Goal: Check status: Check status

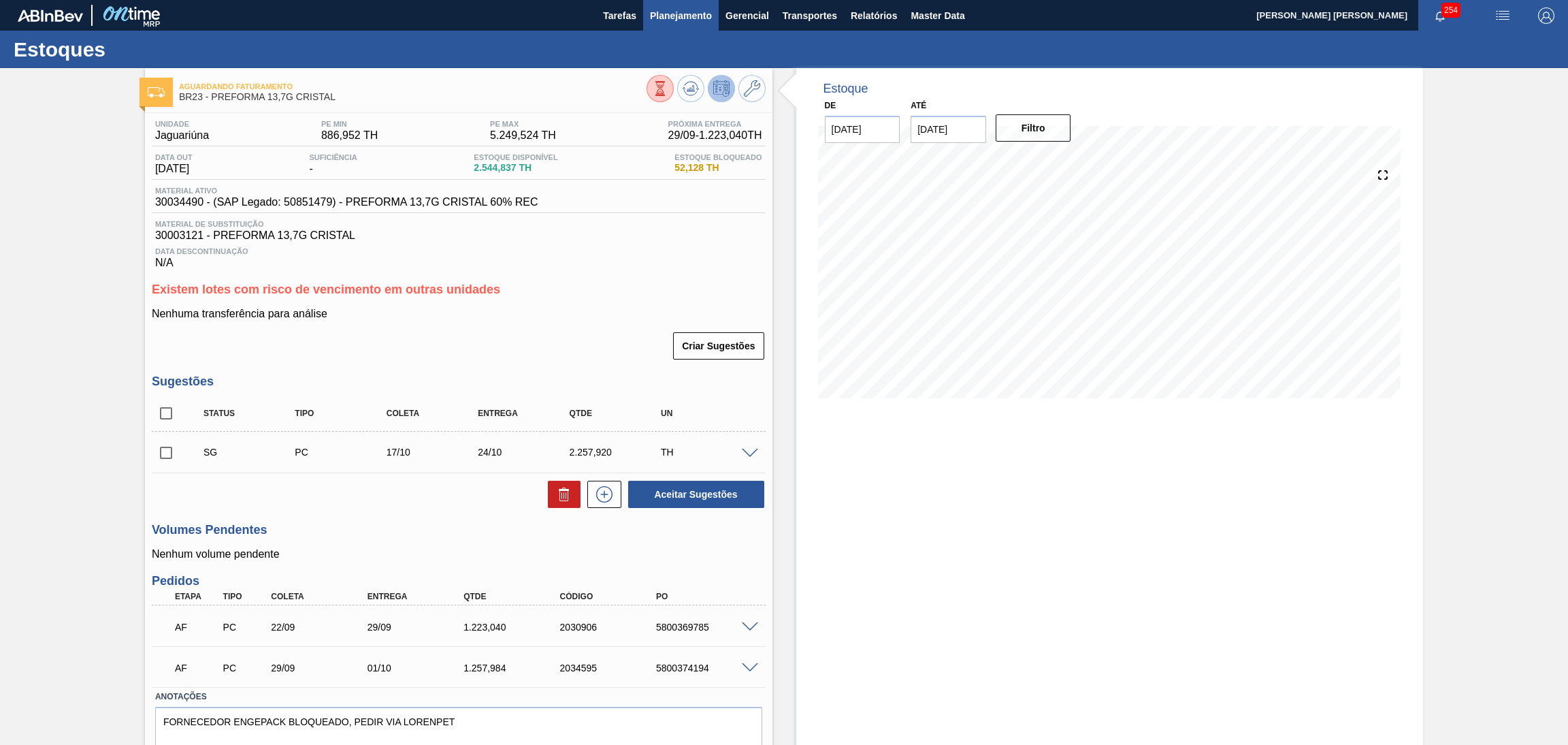
click at [650, 10] on span "Planejamento" at bounding box center [680, 15] width 62 height 17
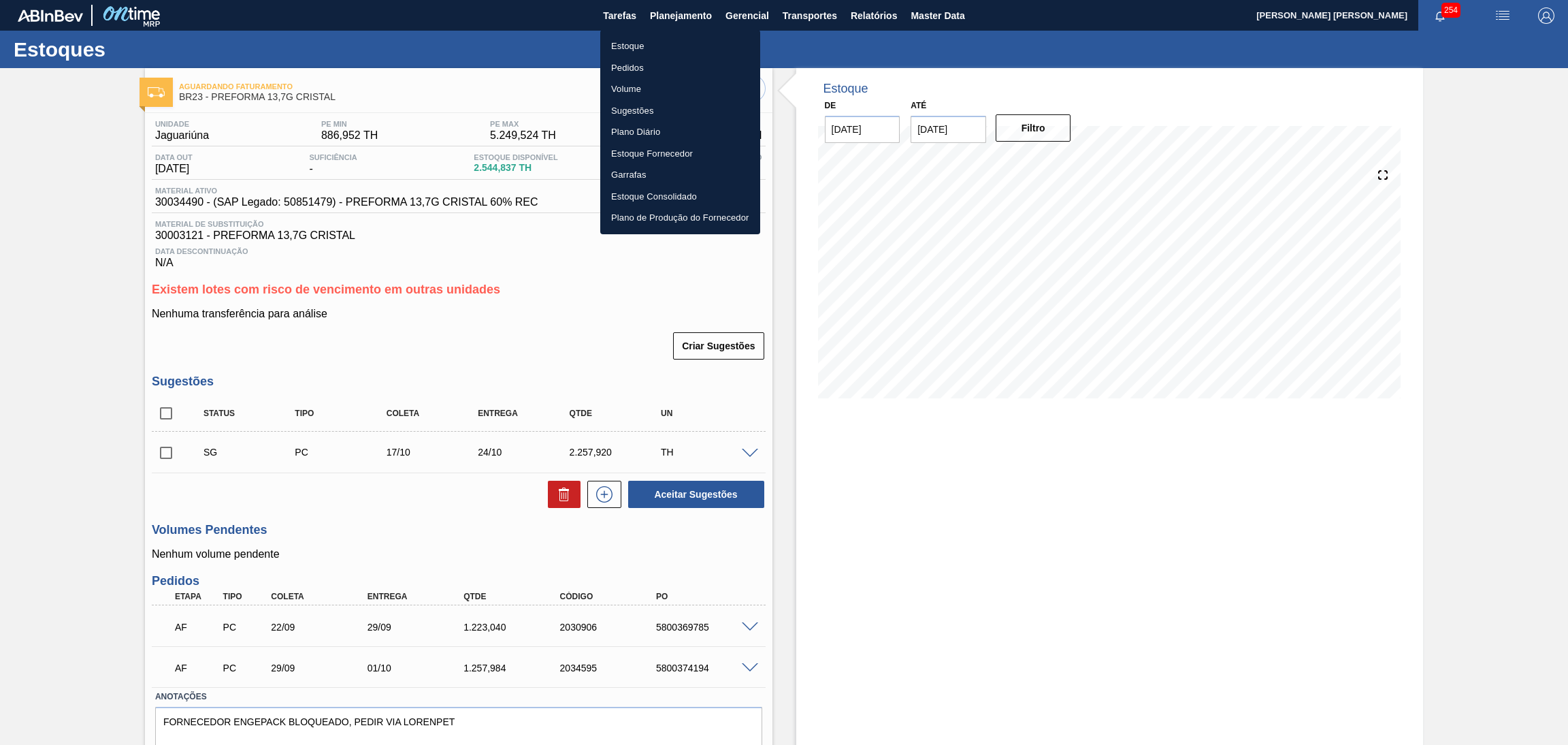
click at [615, 39] on li "Estoque" at bounding box center [680, 46] width 160 height 22
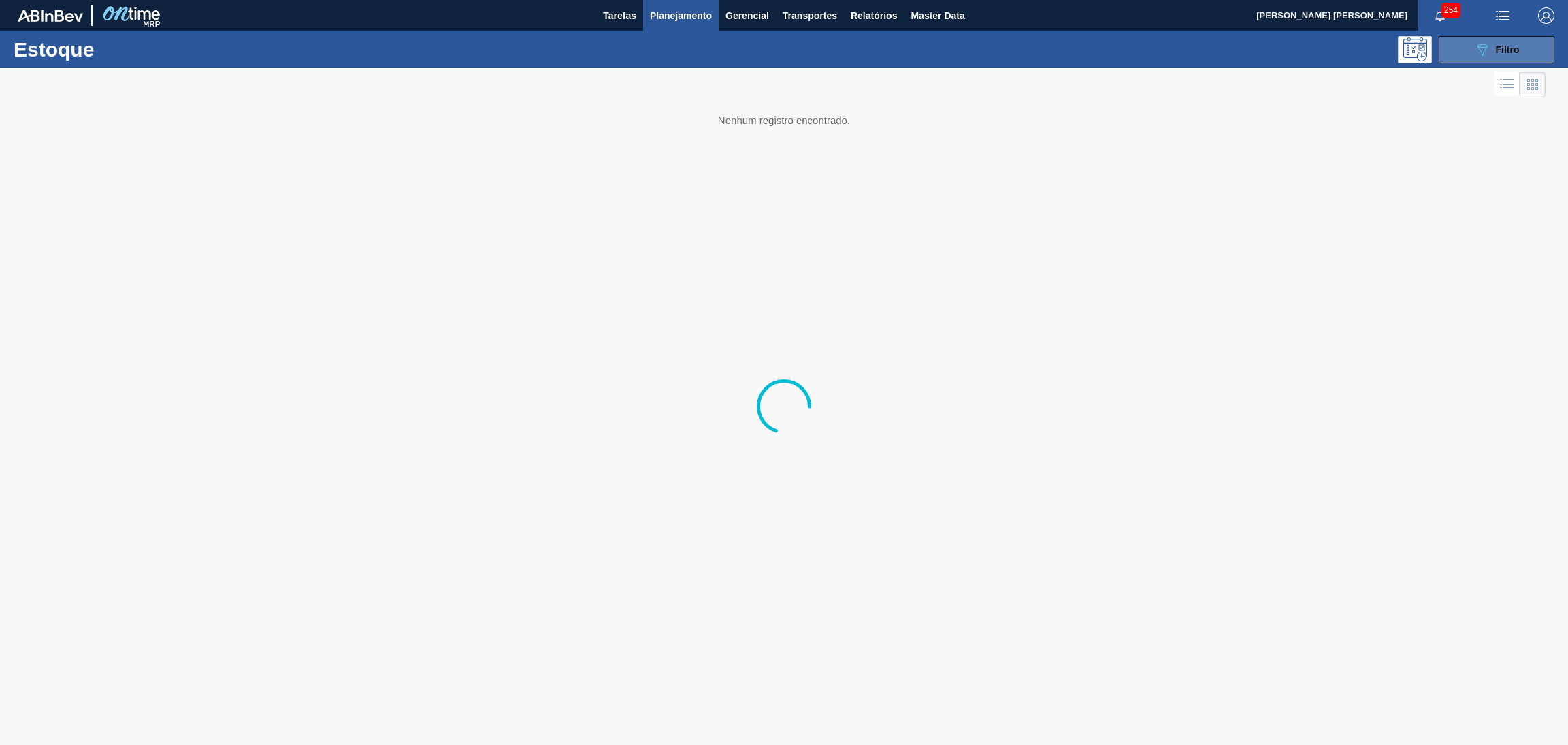
click at [1524, 43] on button "089F7B8B-B2A5-4AFE-B5C0-19BA573D28AC Filtro" at bounding box center [1497, 50] width 116 height 28
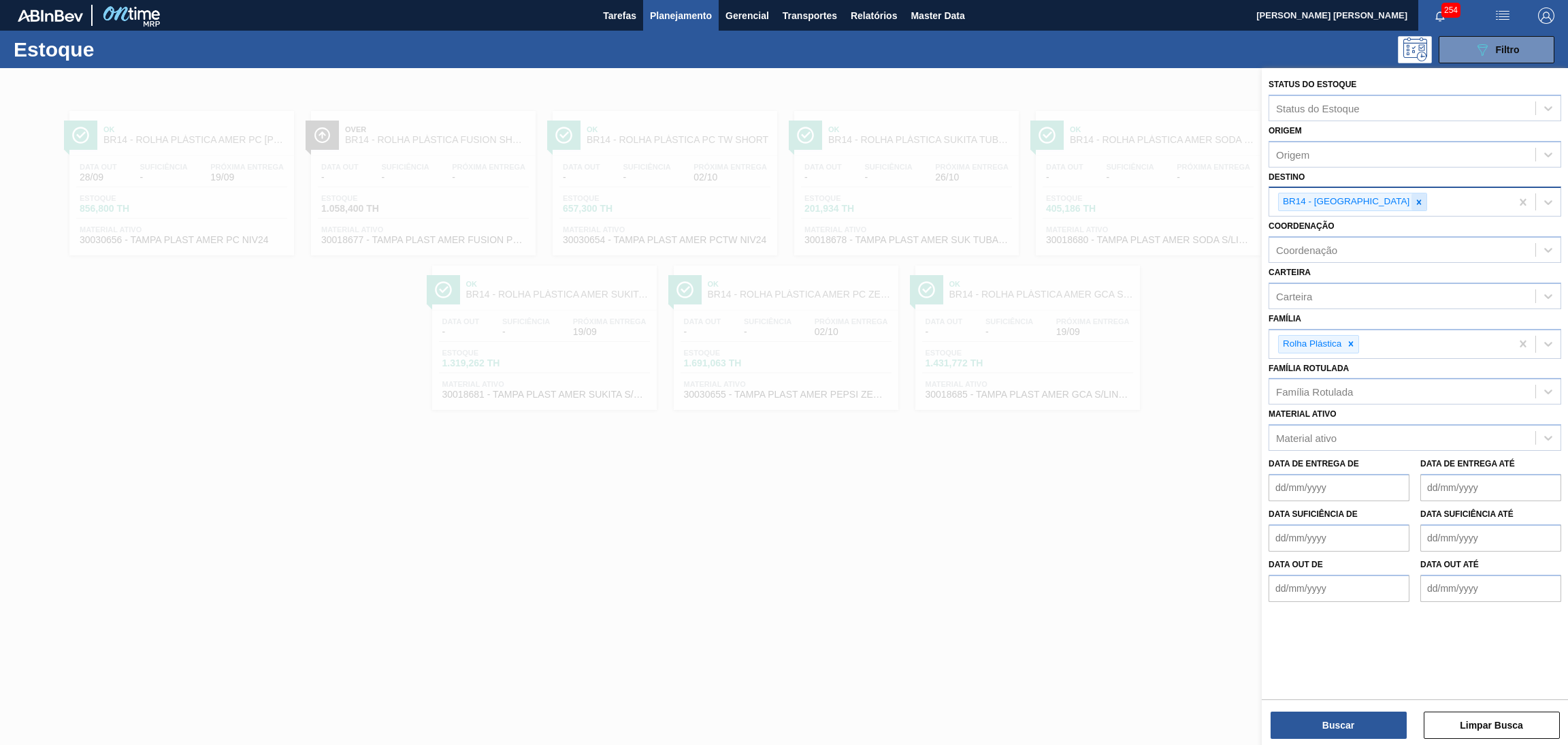
click at [1417, 199] on icon at bounding box center [1419, 201] width 5 height 5
type input "br20"
click at [1351, 339] on icon at bounding box center [1351, 344] width 9 height 9
type input "preforma"
click at [1354, 372] on div "Preforma" at bounding box center [1415, 376] width 293 height 25
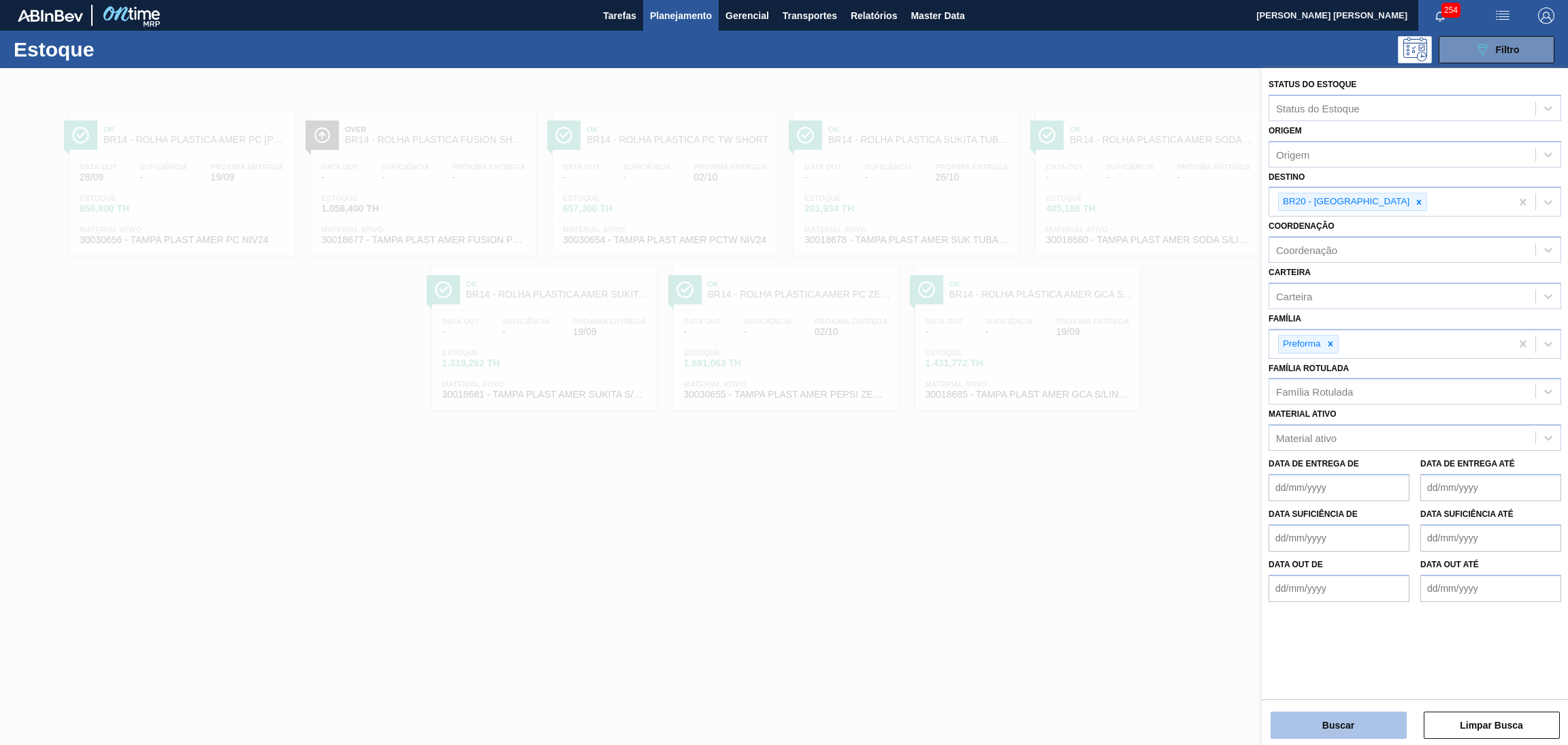
click at [1336, 724] on button "Buscar" at bounding box center [1339, 725] width 136 height 28
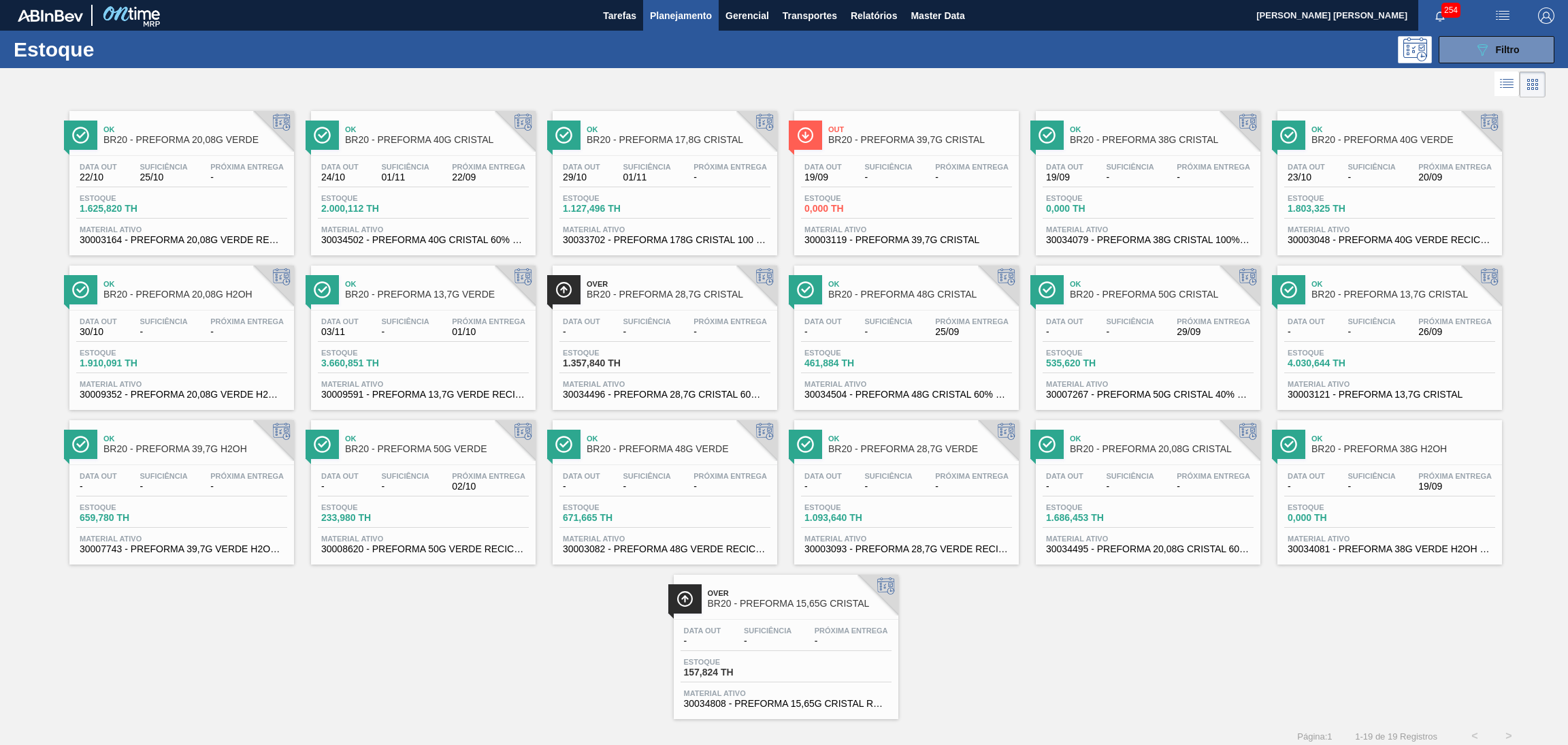
click at [401, 514] on span "233,980 TH" at bounding box center [369, 517] width 96 height 10
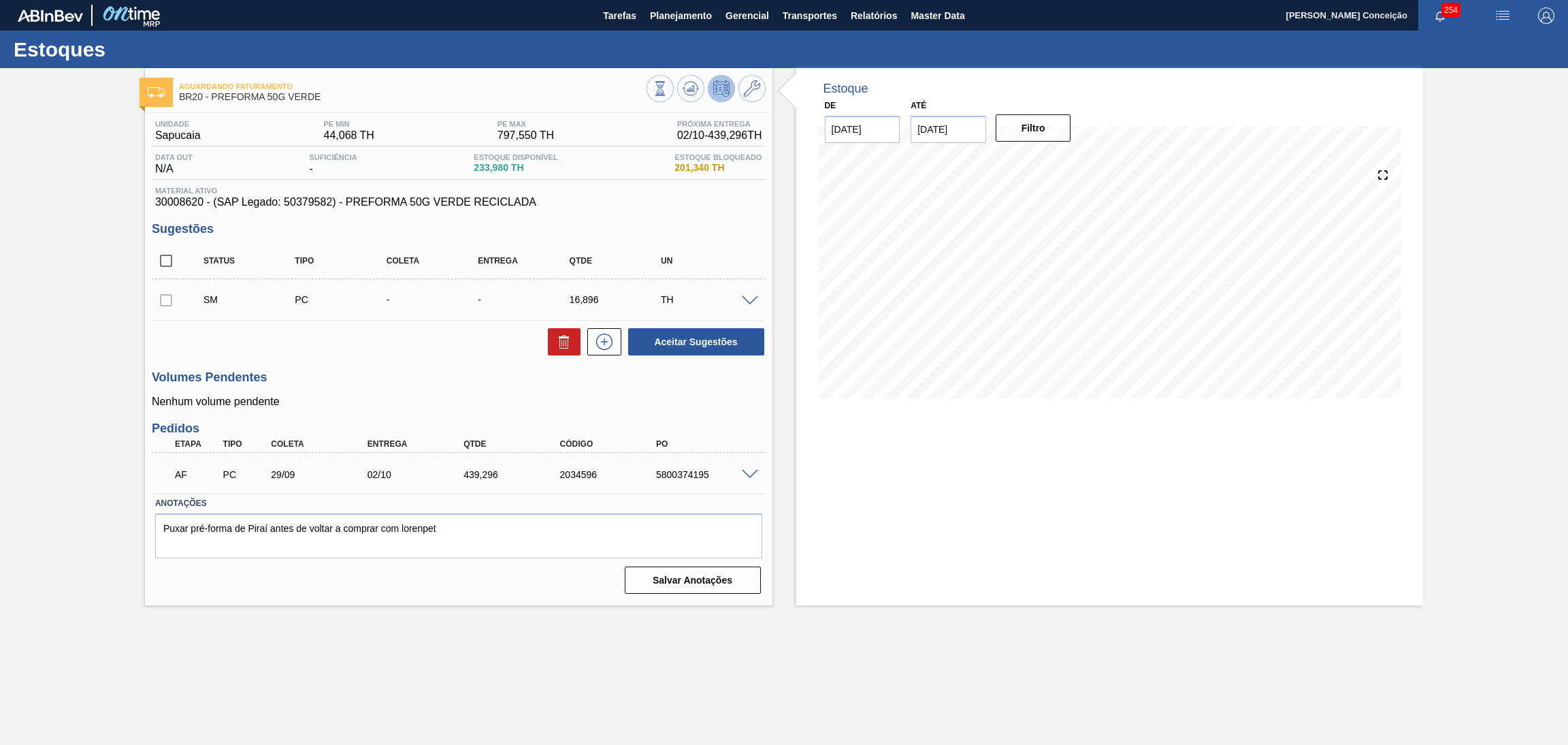
click at [377, 389] on div "Volumes Pendentes Nenhum volume pendente" at bounding box center [458, 389] width 614 height 38
click at [667, 81] on icon at bounding box center [660, 88] width 15 height 15
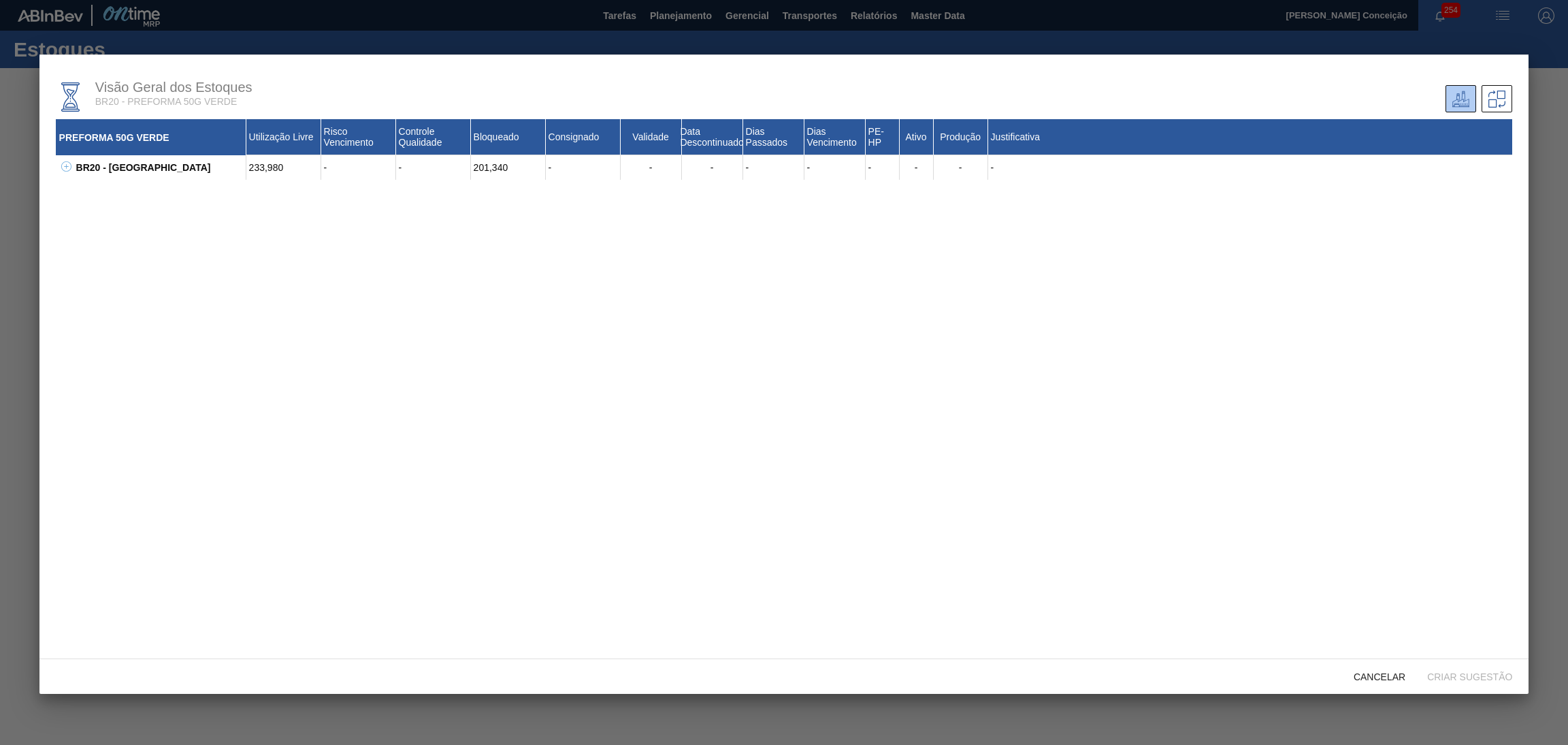
click at [62, 163] on icon at bounding box center [67, 167] width 10 height 10
click at [83, 191] on icon at bounding box center [83, 191] width 10 height 10
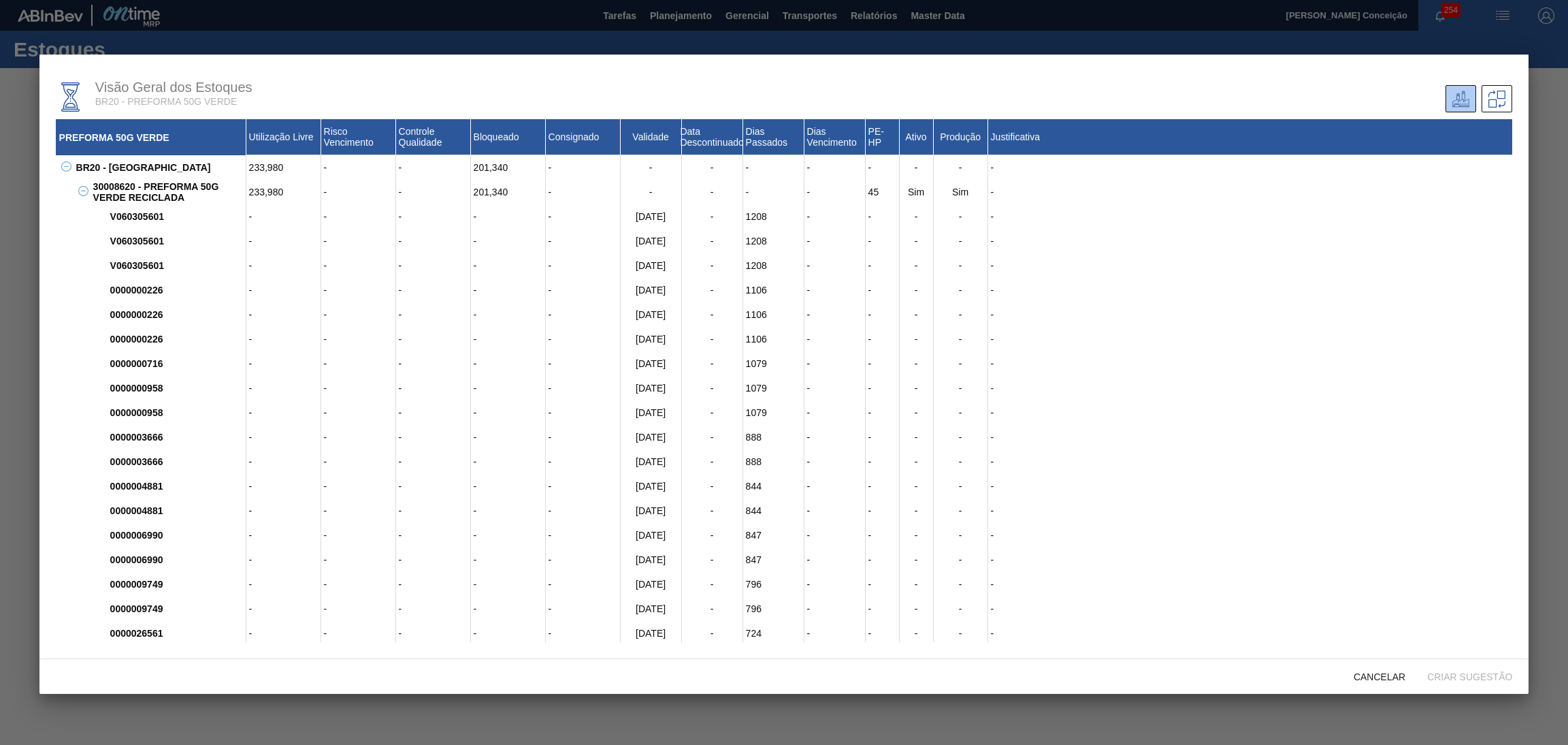
click at [83, 191] on icon at bounding box center [83, 191] width 10 height 10
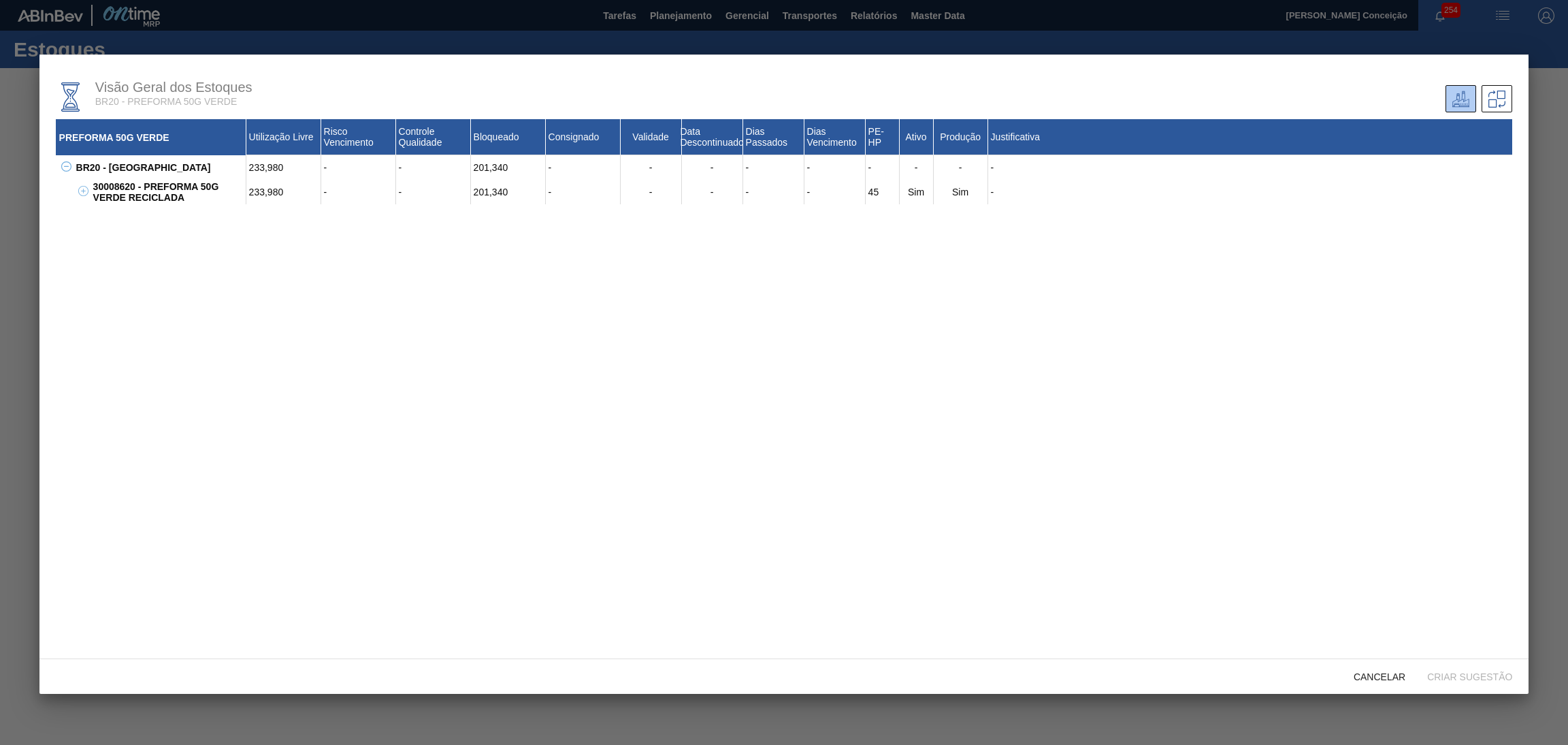
click at [64, 173] on button at bounding box center [64, 167] width 14 height 14
click at [1100, 21] on div at bounding box center [784, 372] width 1568 height 745
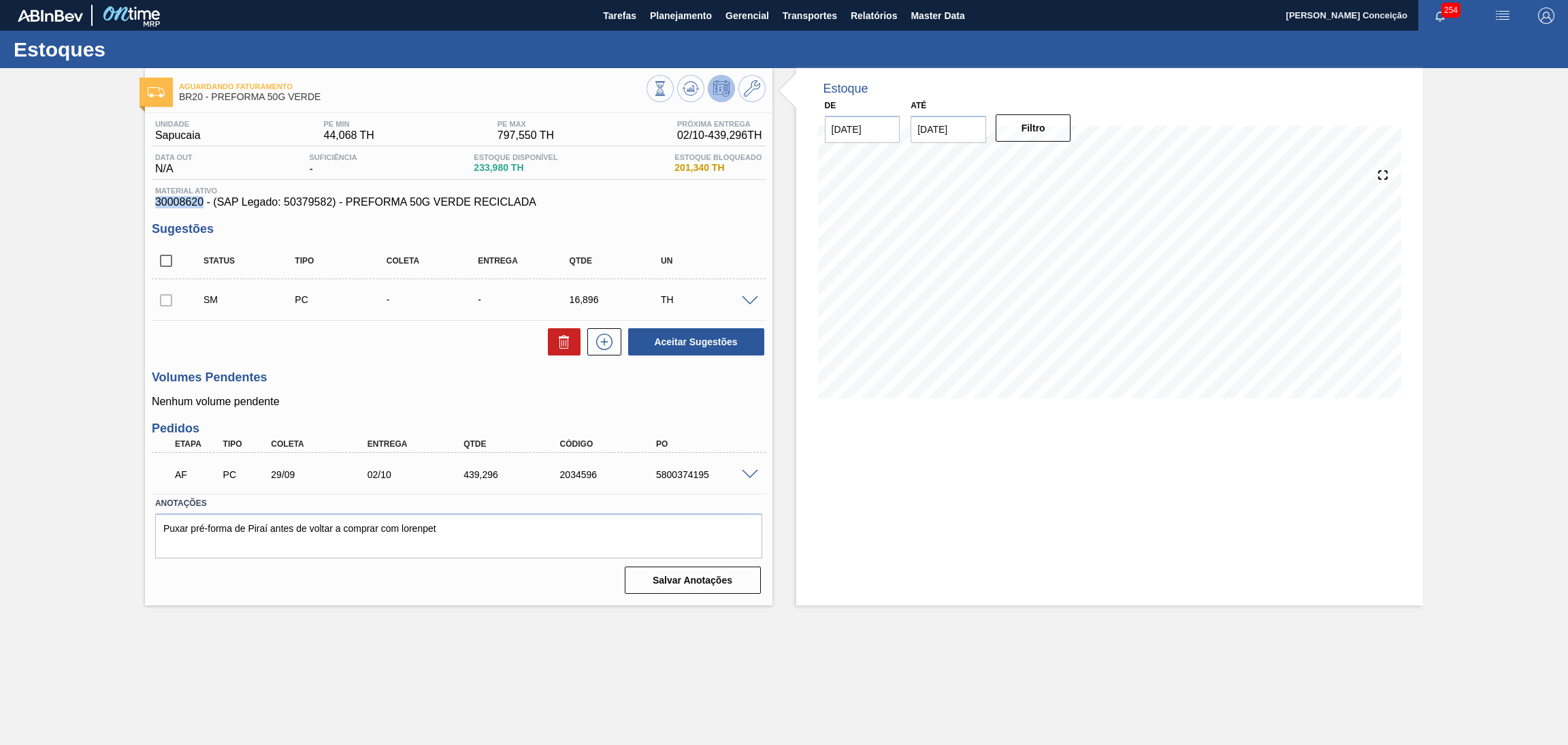
drag, startPoint x: 203, startPoint y: 205, endPoint x: 148, endPoint y: 206, distance: 55.0
click at [148, 206] on div "Unidade Sapucaia PE MIN 44,068 TH PE MAX 797,550 TH Próxima Entrega 02/10 - 439…" at bounding box center [459, 356] width 627 height 486
copy span "30008620"
click at [672, 9] on span "Planejamento" at bounding box center [680, 15] width 62 height 17
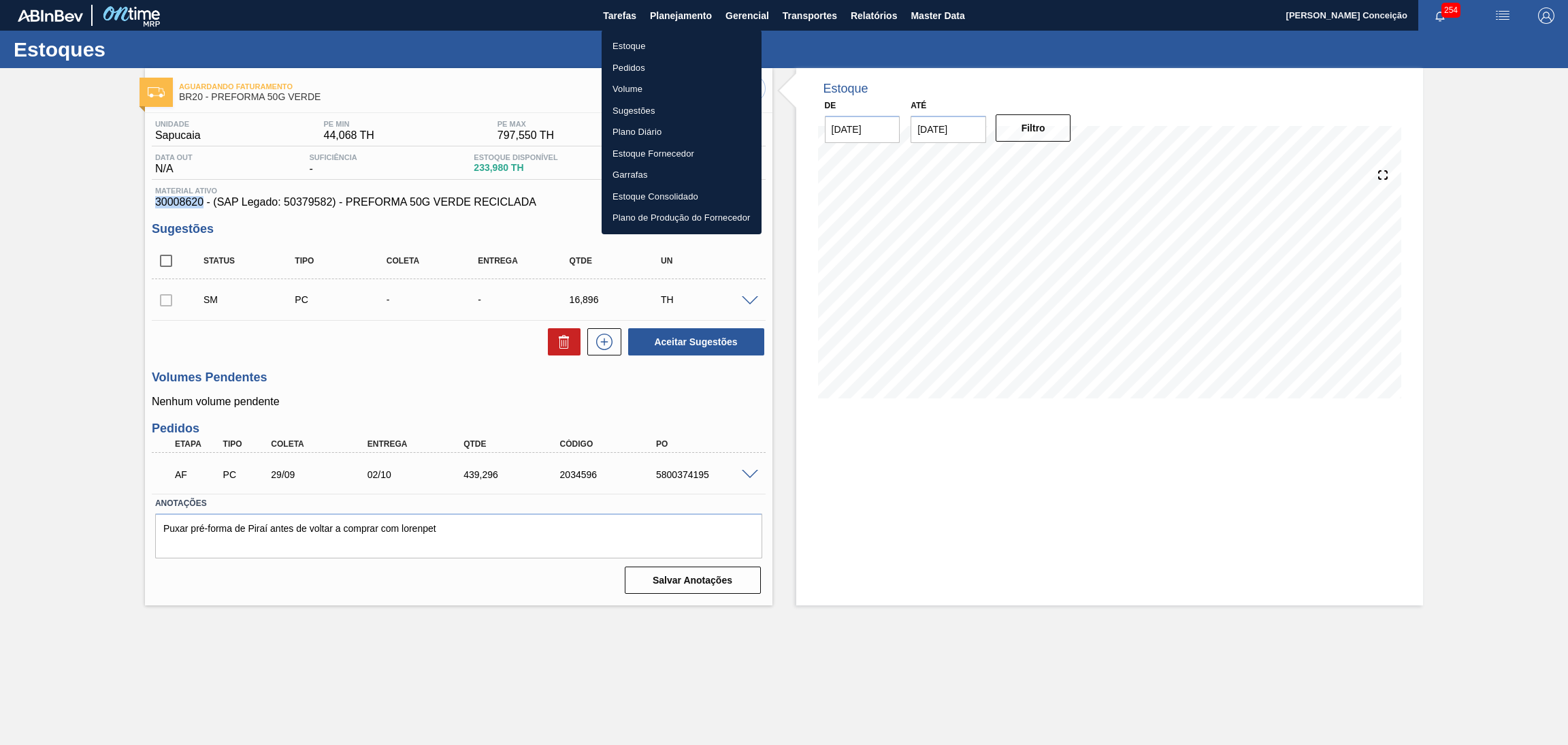
click at [648, 49] on li "Estoque" at bounding box center [681, 46] width 160 height 22
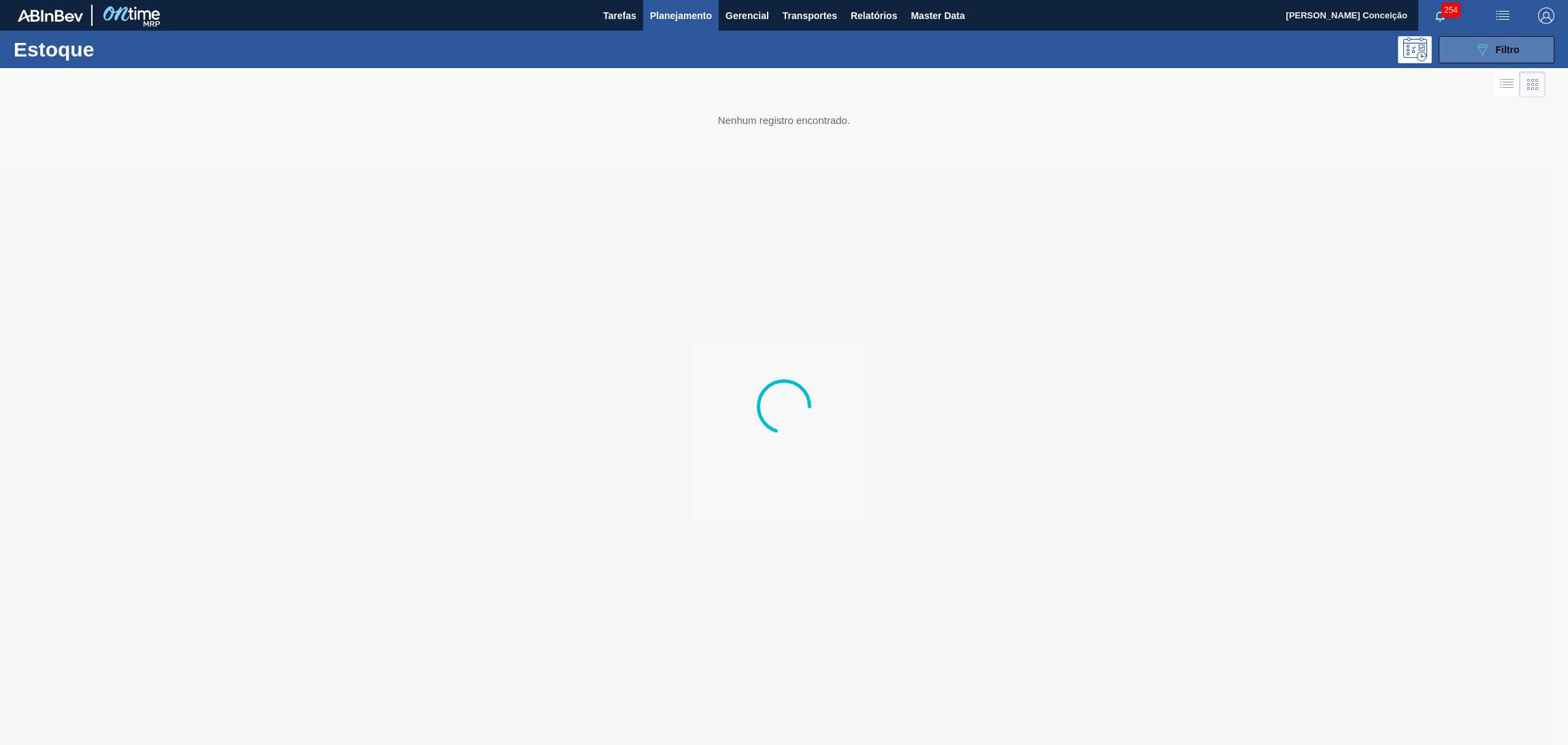
click at [1525, 51] on button "089F7B8B-B2A5-4AFE-B5C0-19BA573D28AC Filtro" at bounding box center [1497, 50] width 116 height 28
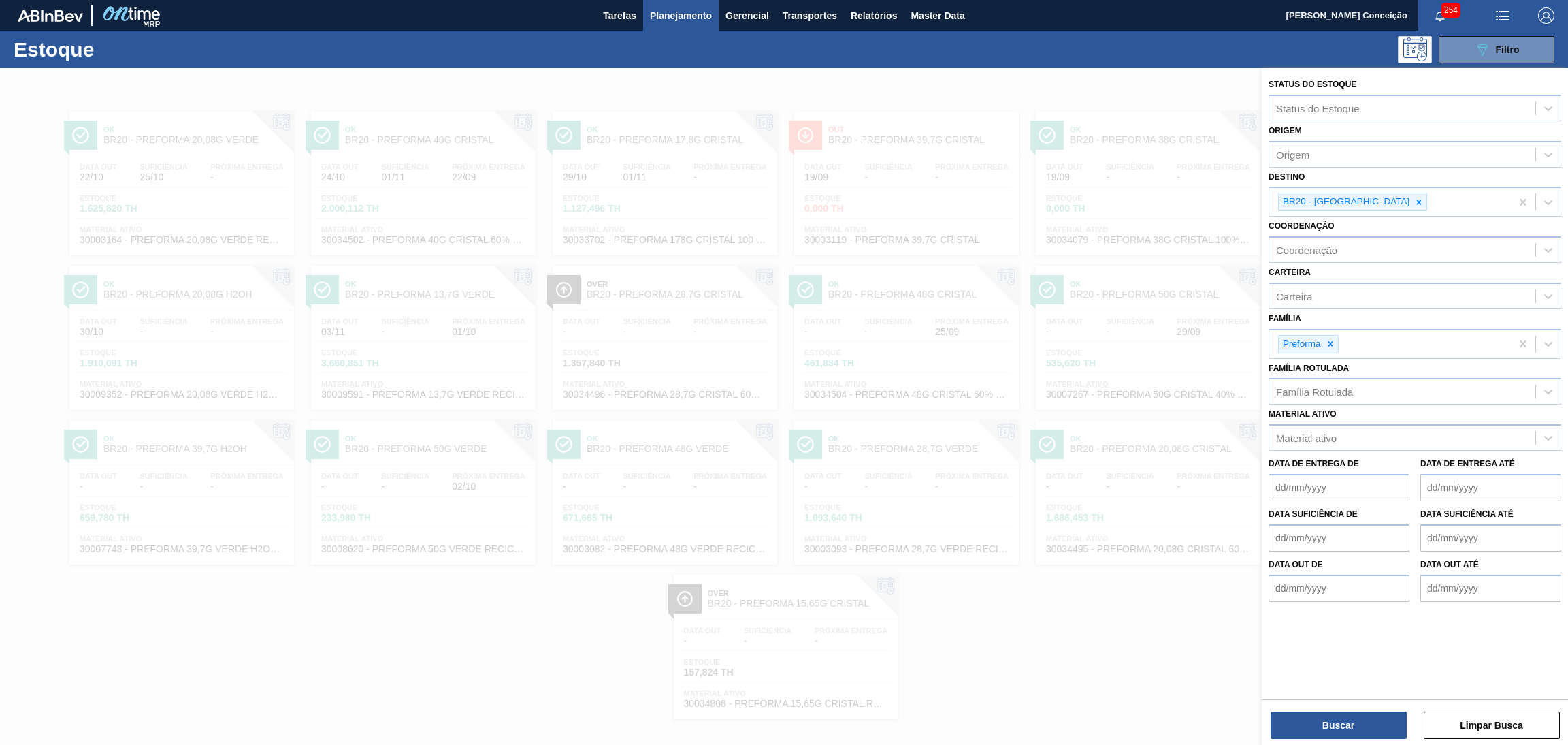
click at [1414, 199] on icon at bounding box center [1419, 201] width 9 height 9
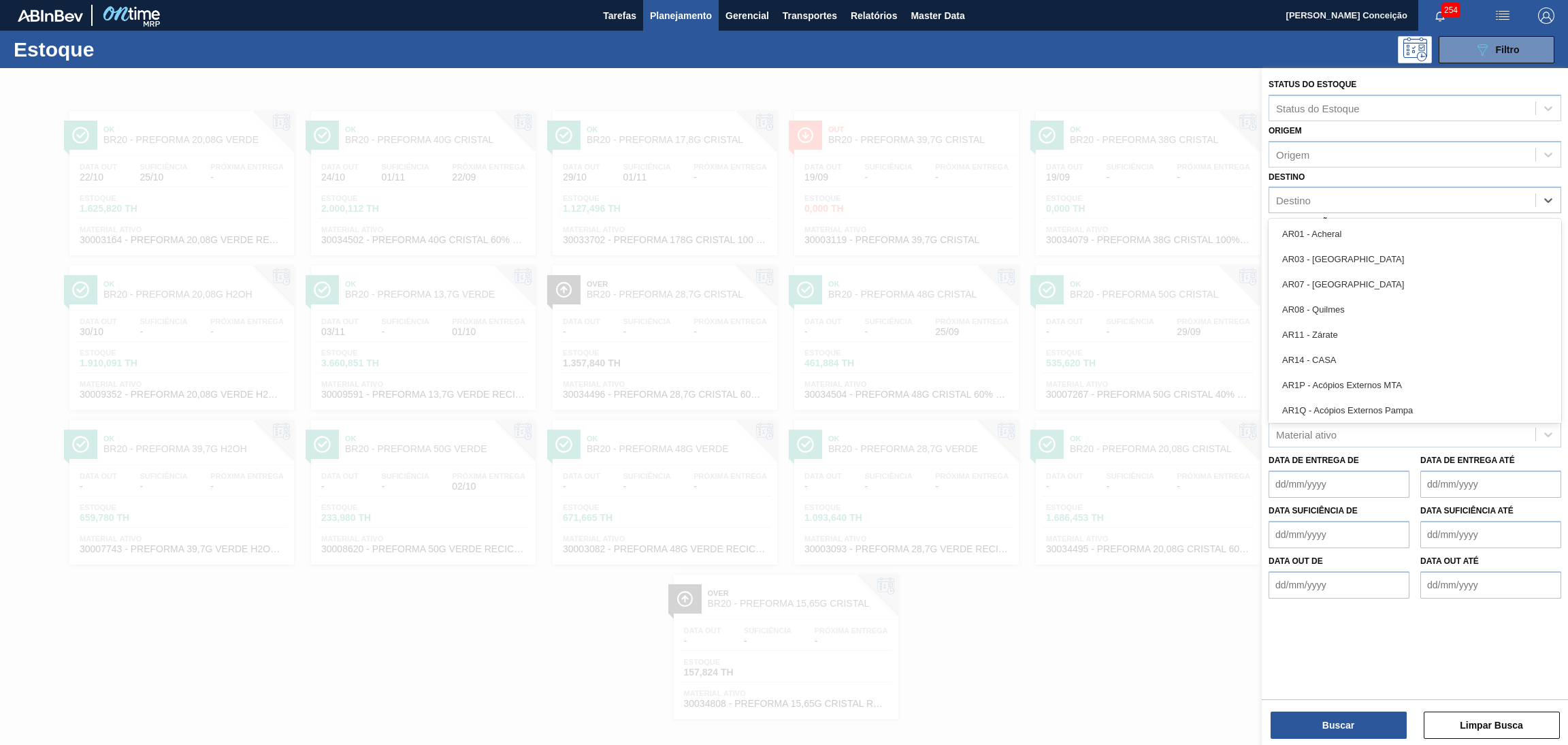
click at [1365, 199] on div "Destino" at bounding box center [1402, 200] width 266 height 20
click at [1075, 623] on div at bounding box center [784, 441] width 1568 height 745
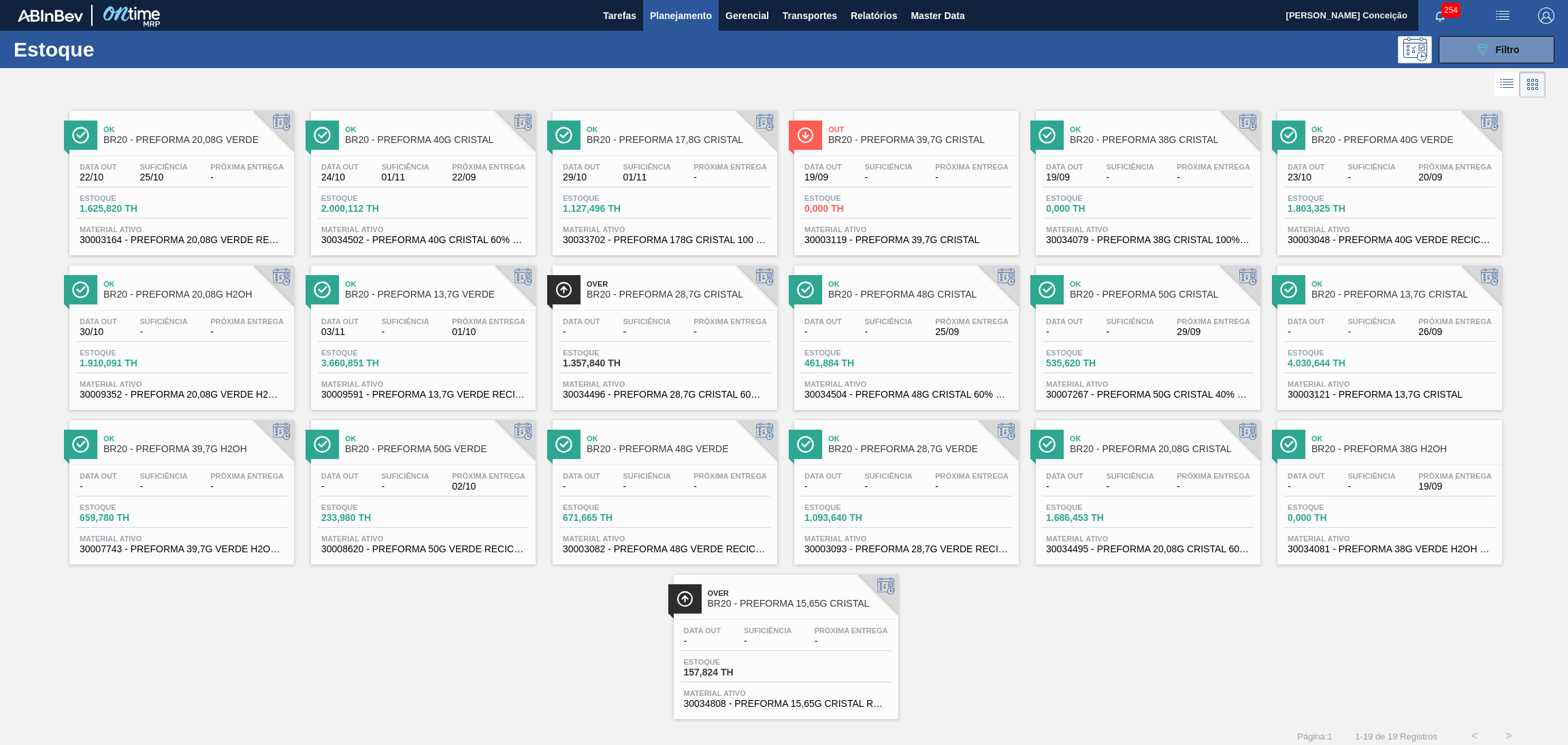
click at [1012, 667] on div "Ok BR20 - PREFORMA 20,08G VERDE Data out 22/10 Suficiência 25/10 Próxima Entreg…" at bounding box center [784, 409] width 1568 height 618
click at [680, 13] on span "Planejamento" at bounding box center [680, 15] width 62 height 17
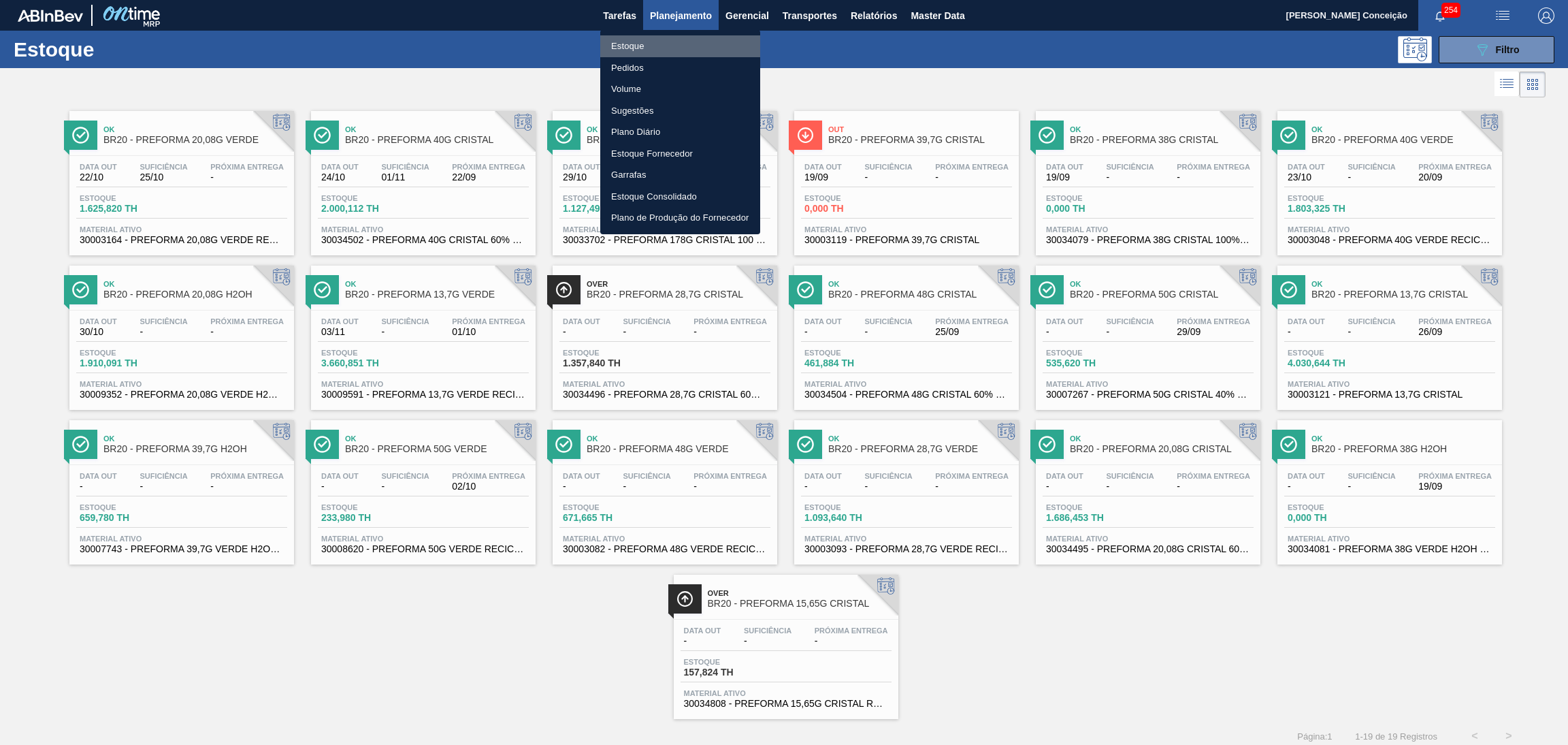
click at [645, 45] on li "Estoque" at bounding box center [680, 46] width 160 height 22
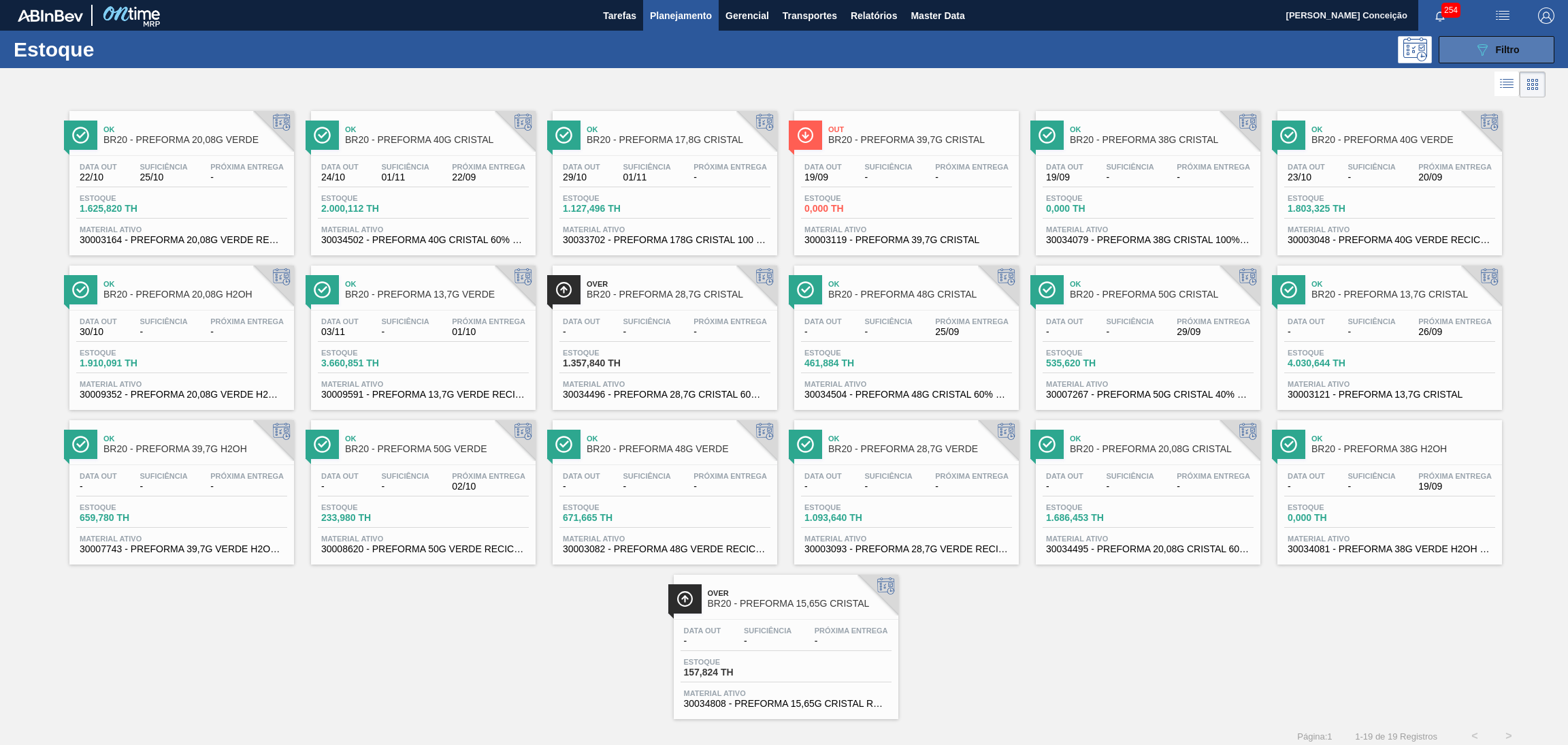
click at [1486, 44] on icon "089F7B8B-B2A5-4AFE-B5C0-19BA573D28AC" at bounding box center [1482, 49] width 17 height 17
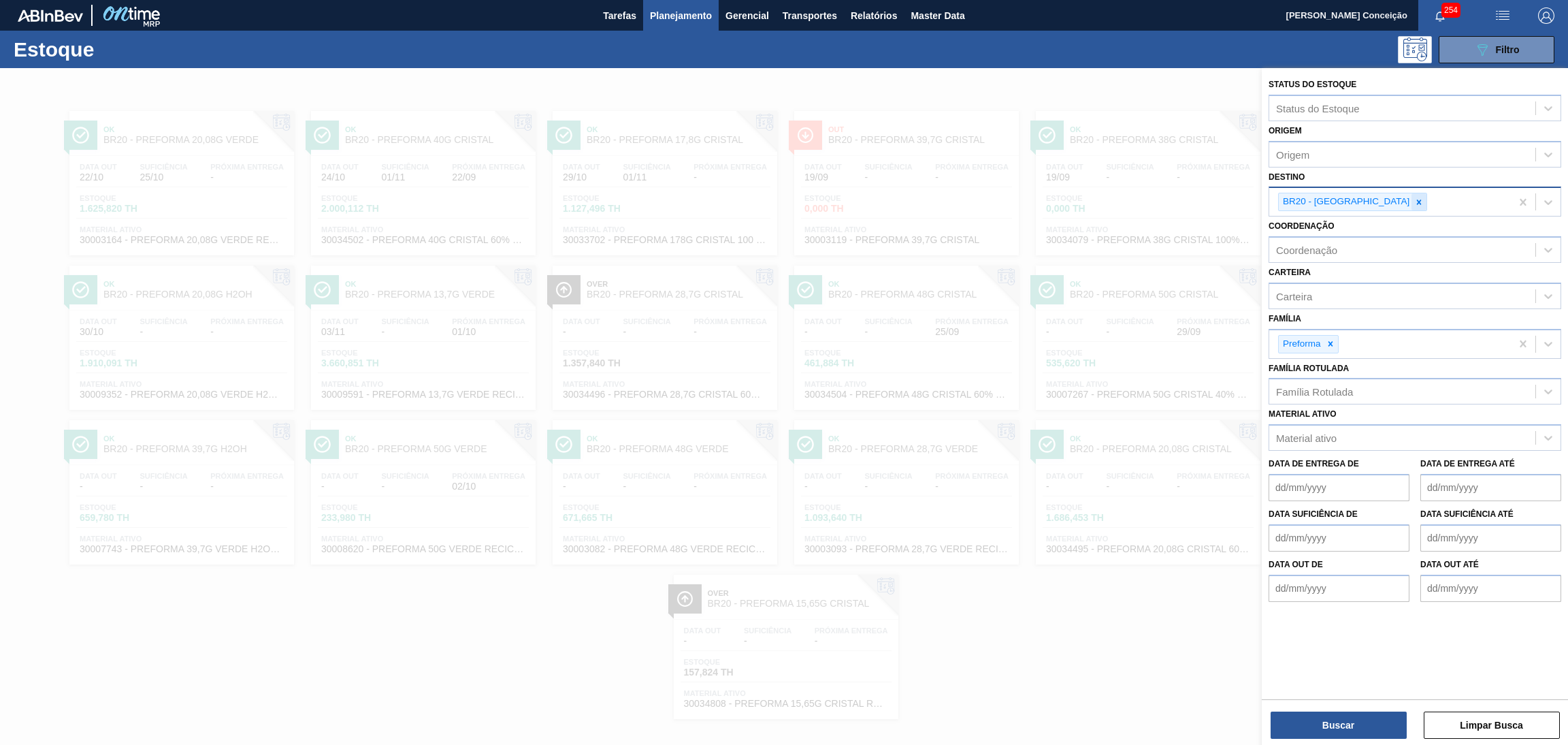
click at [1414, 201] on icon at bounding box center [1419, 201] width 9 height 9
click at [646, 9] on button "Planejamento" at bounding box center [681, 15] width 75 height 30
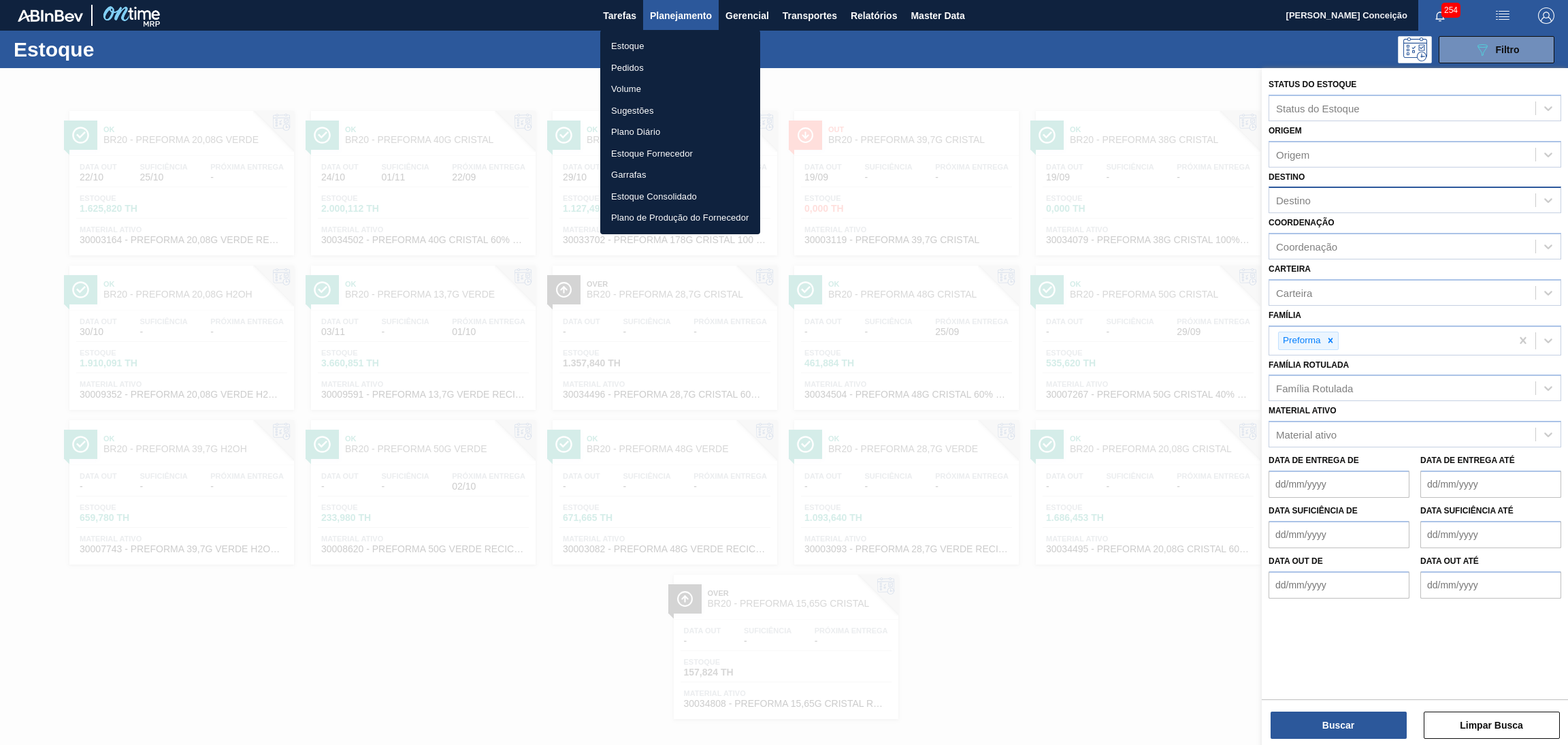
click at [632, 62] on li "Pedidos" at bounding box center [680, 68] width 160 height 22
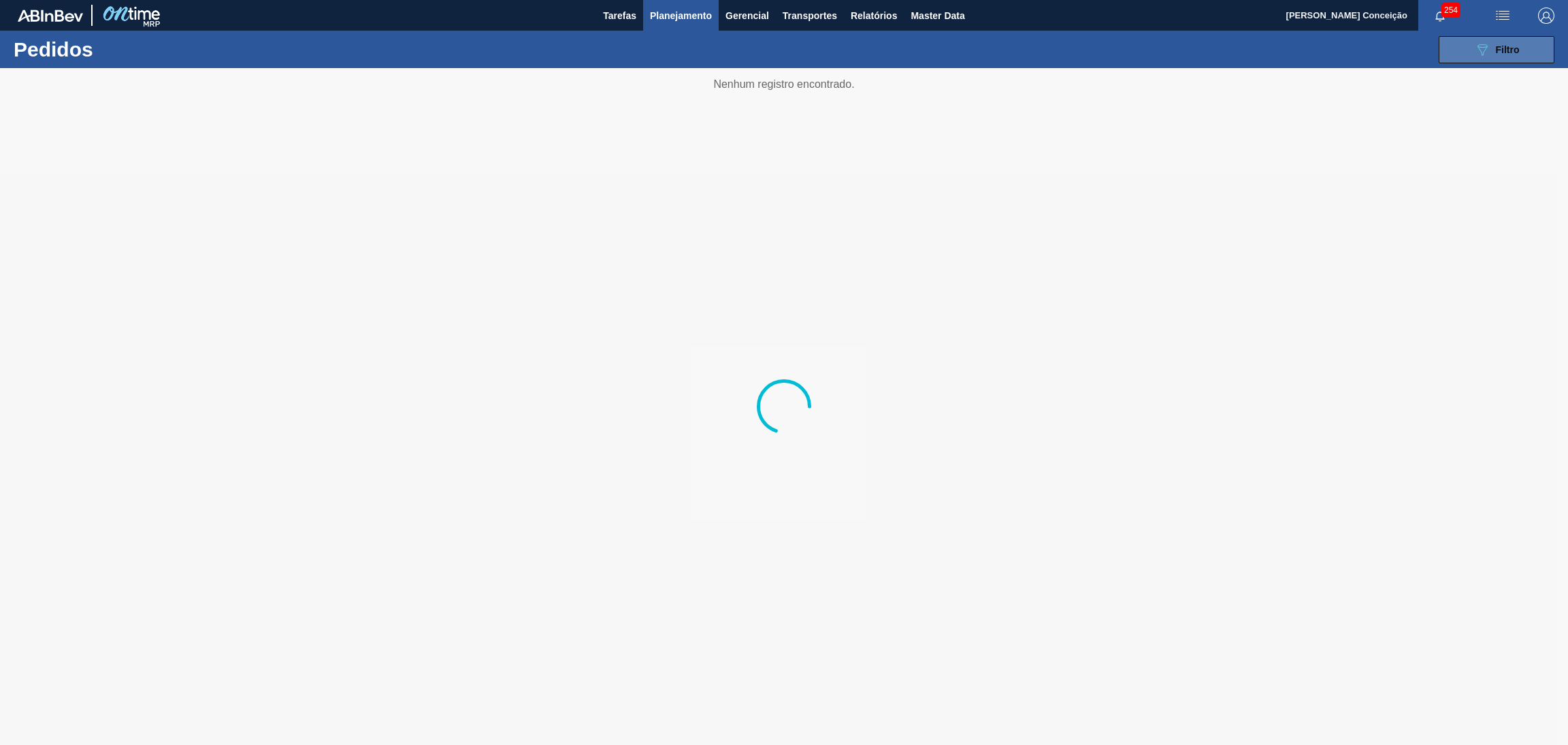
click at [1488, 42] on icon "089F7B8B-B2A5-4AFE-B5C0-19BA573D28AC" at bounding box center [1482, 49] width 17 height 17
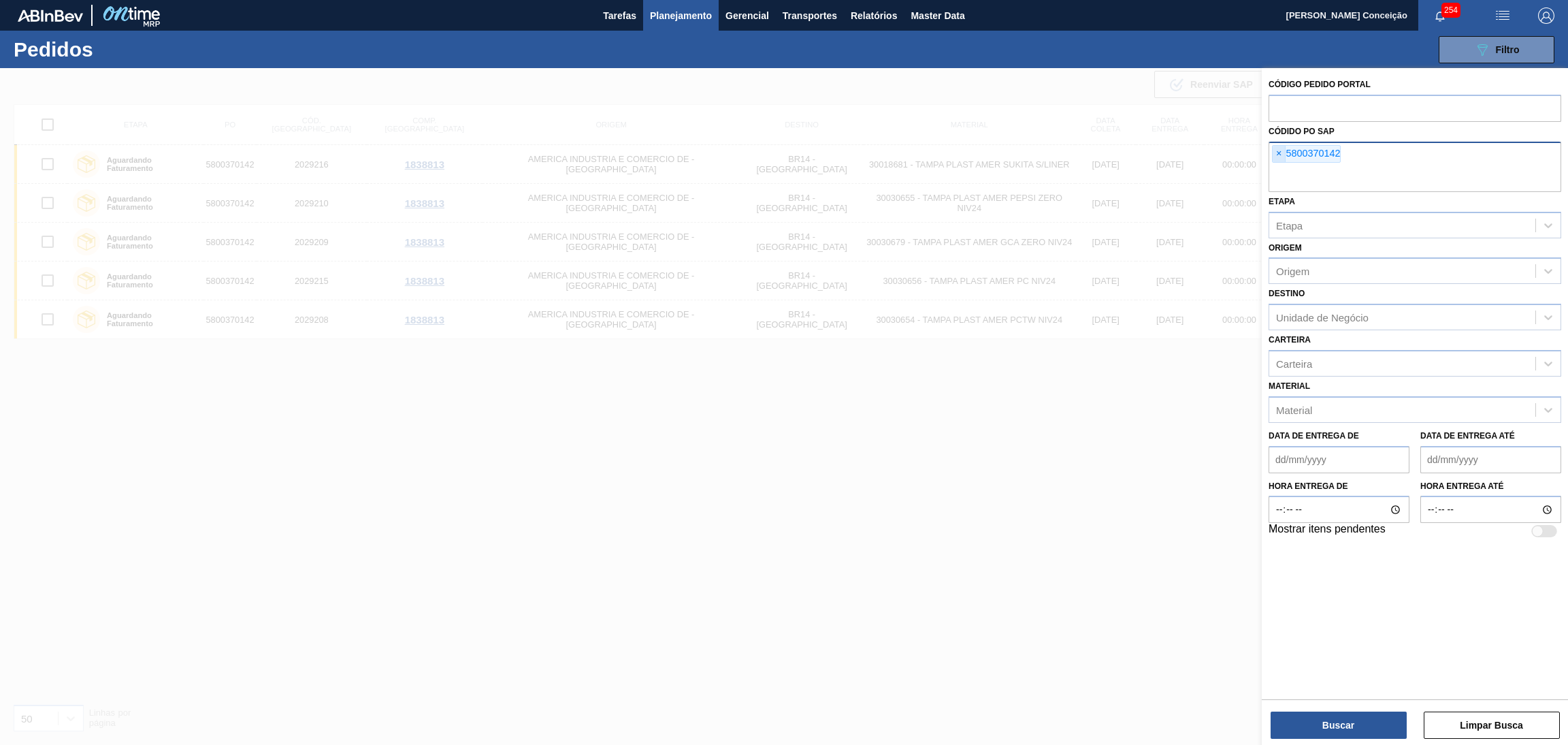
click at [1277, 161] on span "×" at bounding box center [1280, 154] width 13 height 17
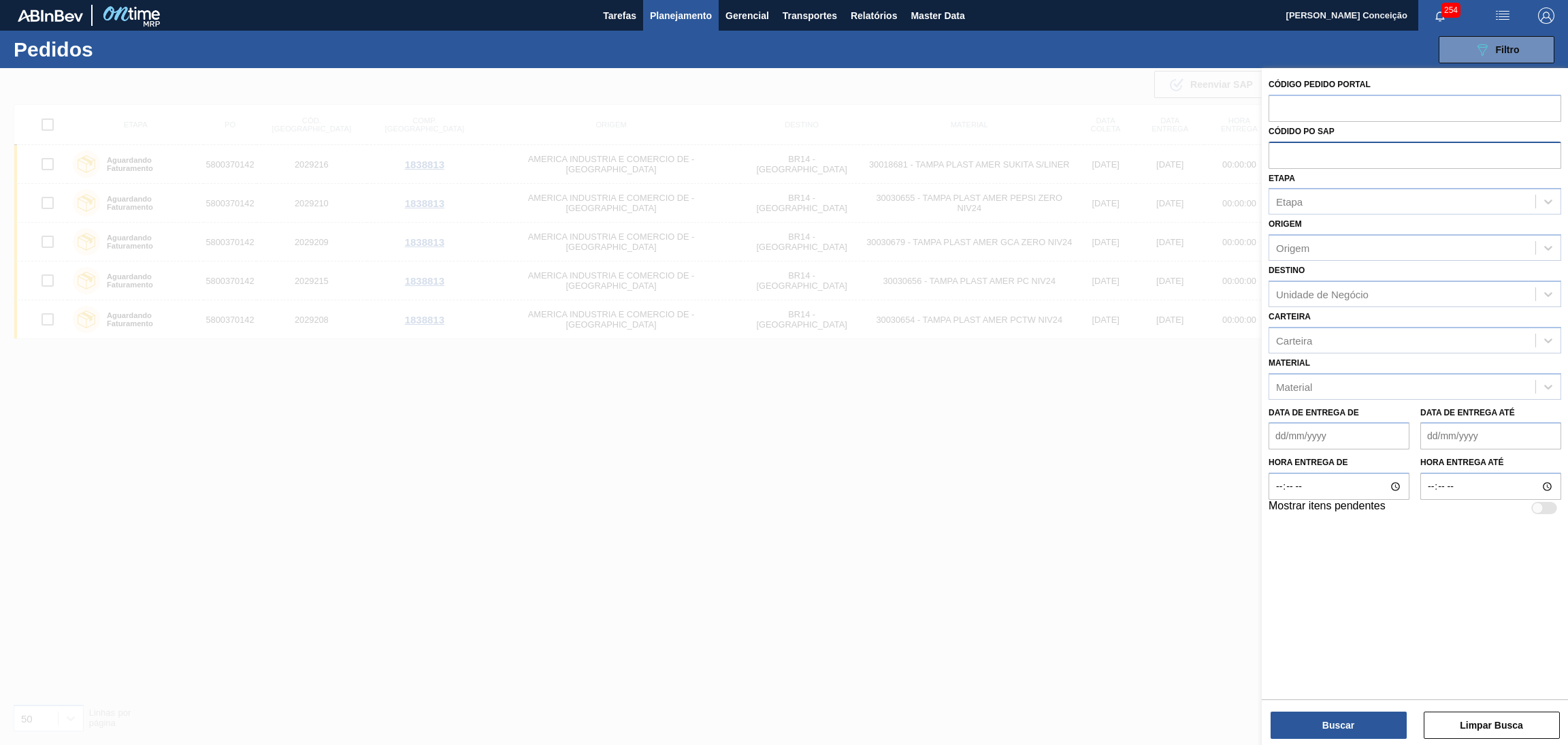
click at [1321, 160] on input "text" at bounding box center [1415, 154] width 293 height 26
drag, startPoint x: 1274, startPoint y: 148, endPoint x: 1252, endPoint y: 143, distance: 22.6
click at [1262, 143] on div "Código Pedido Portal Códido PO SAP 8/21 Etapa Etapa Origem Origem Destino Unida…" at bounding box center [1415, 441] width 306 height 745
type input "5800356626"
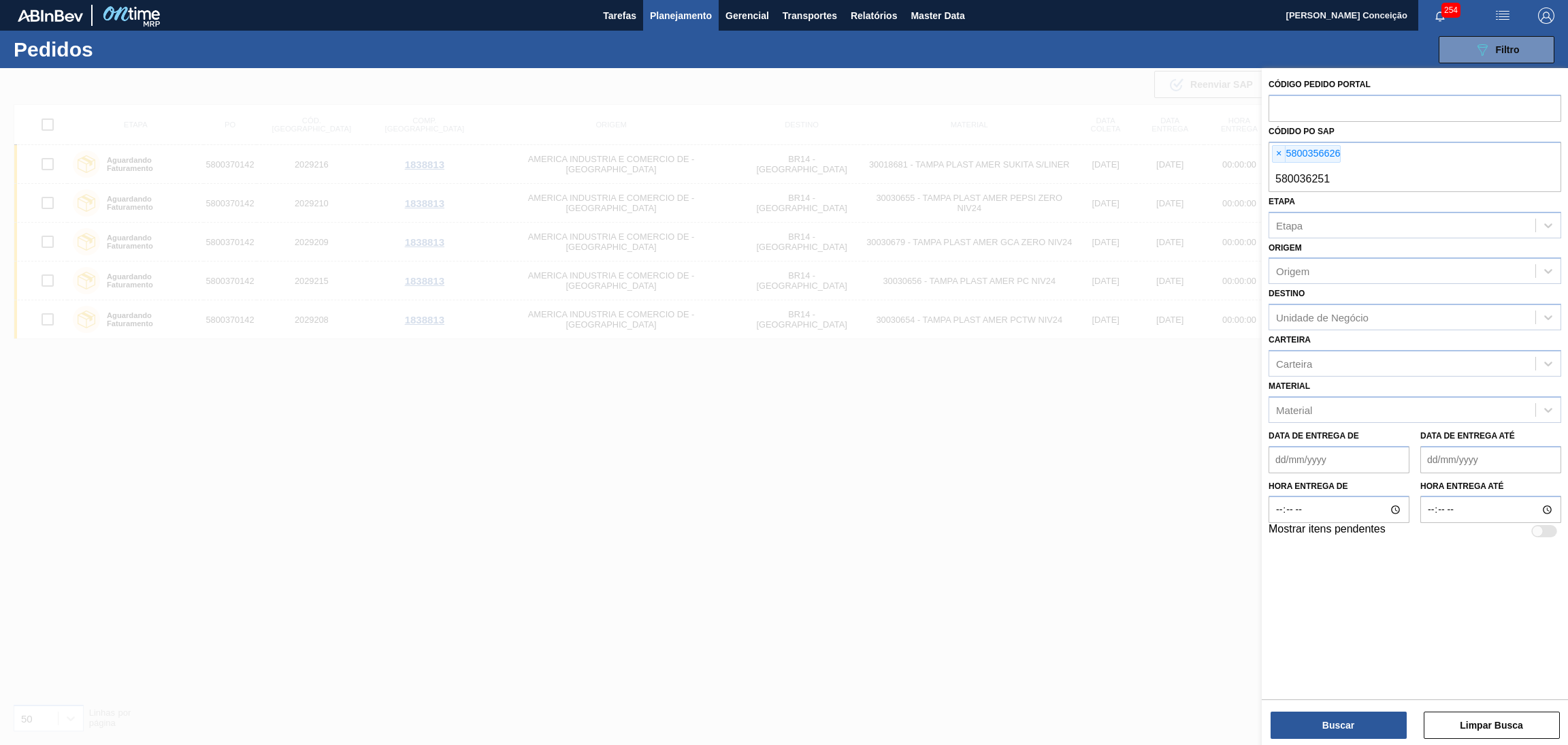
type input "5800362516"
click at [1369, 728] on button "Buscar" at bounding box center [1339, 725] width 136 height 28
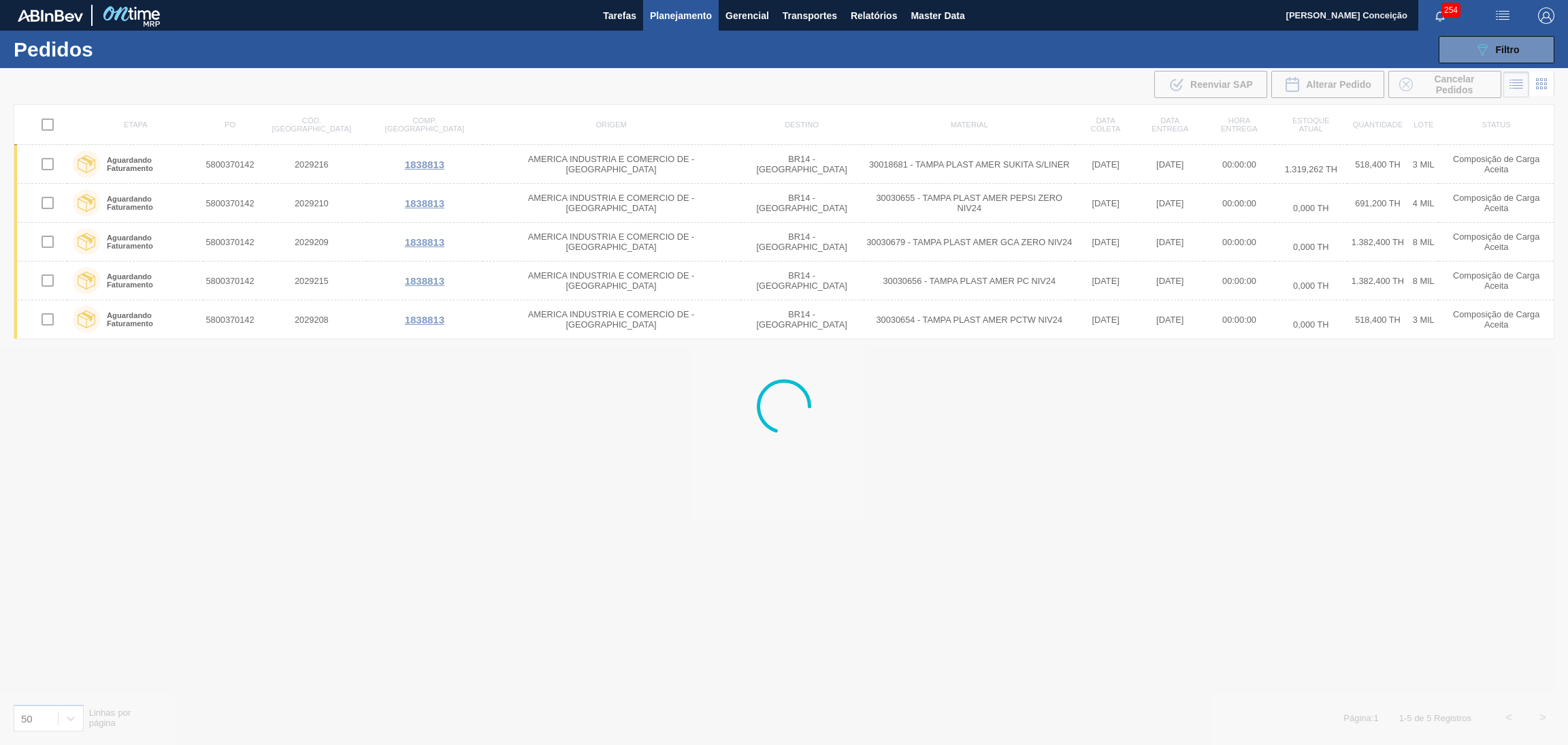
click at [622, 472] on div at bounding box center [784, 407] width 1568 height 677
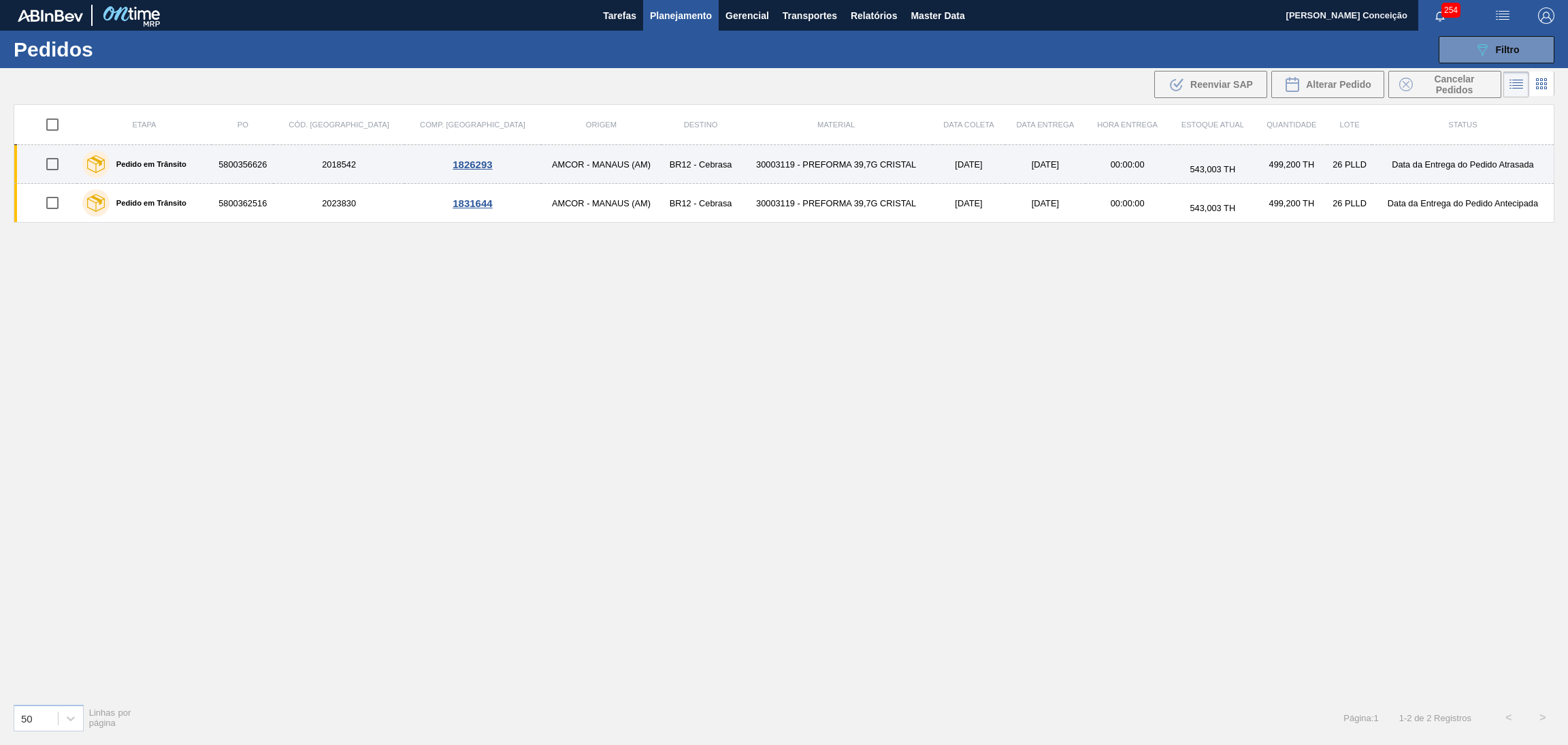
click at [827, 172] on td "30003119 - PREFORMA 39,7G CRISTAL" at bounding box center [836, 165] width 193 height 39
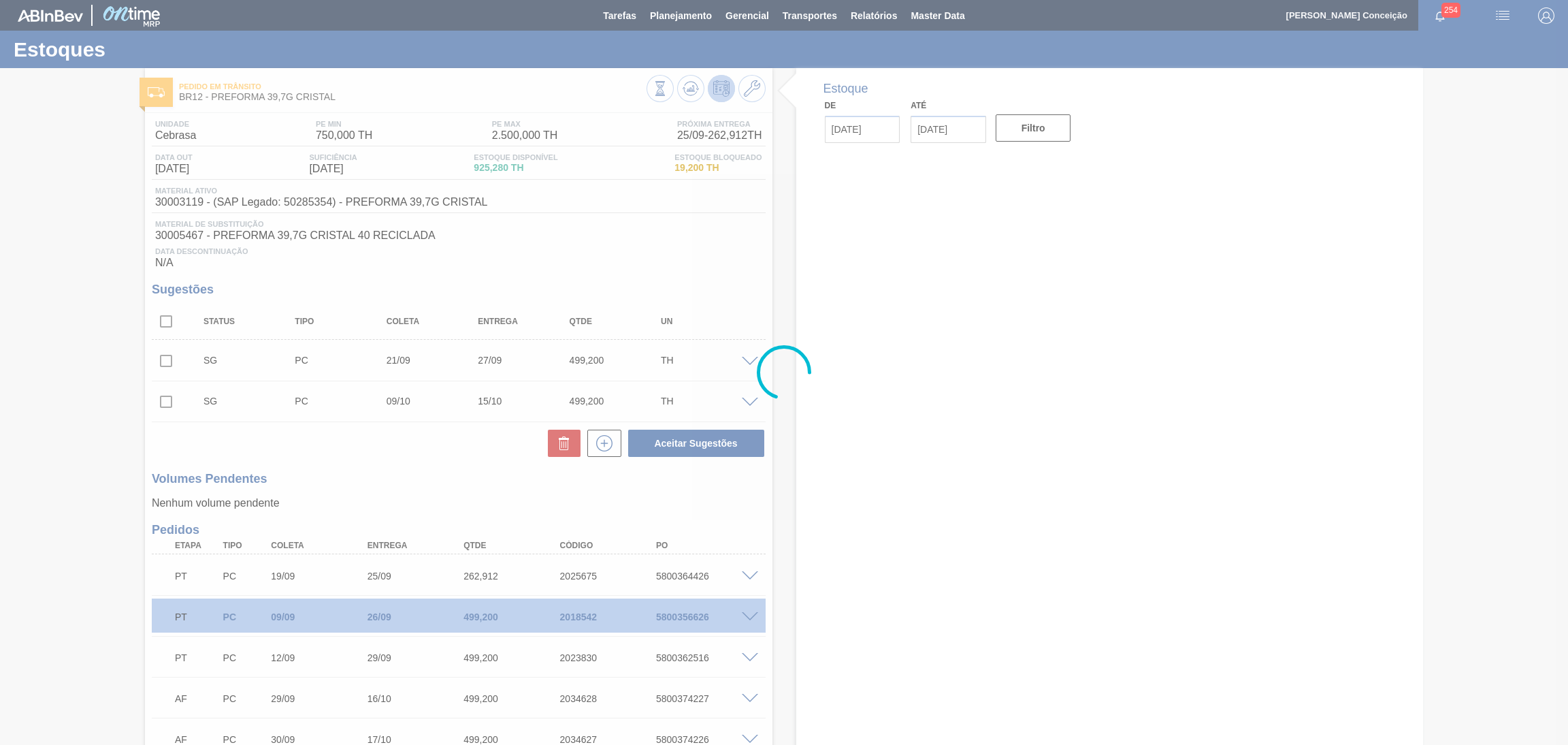
click at [352, 486] on div at bounding box center [784, 372] width 1568 height 745
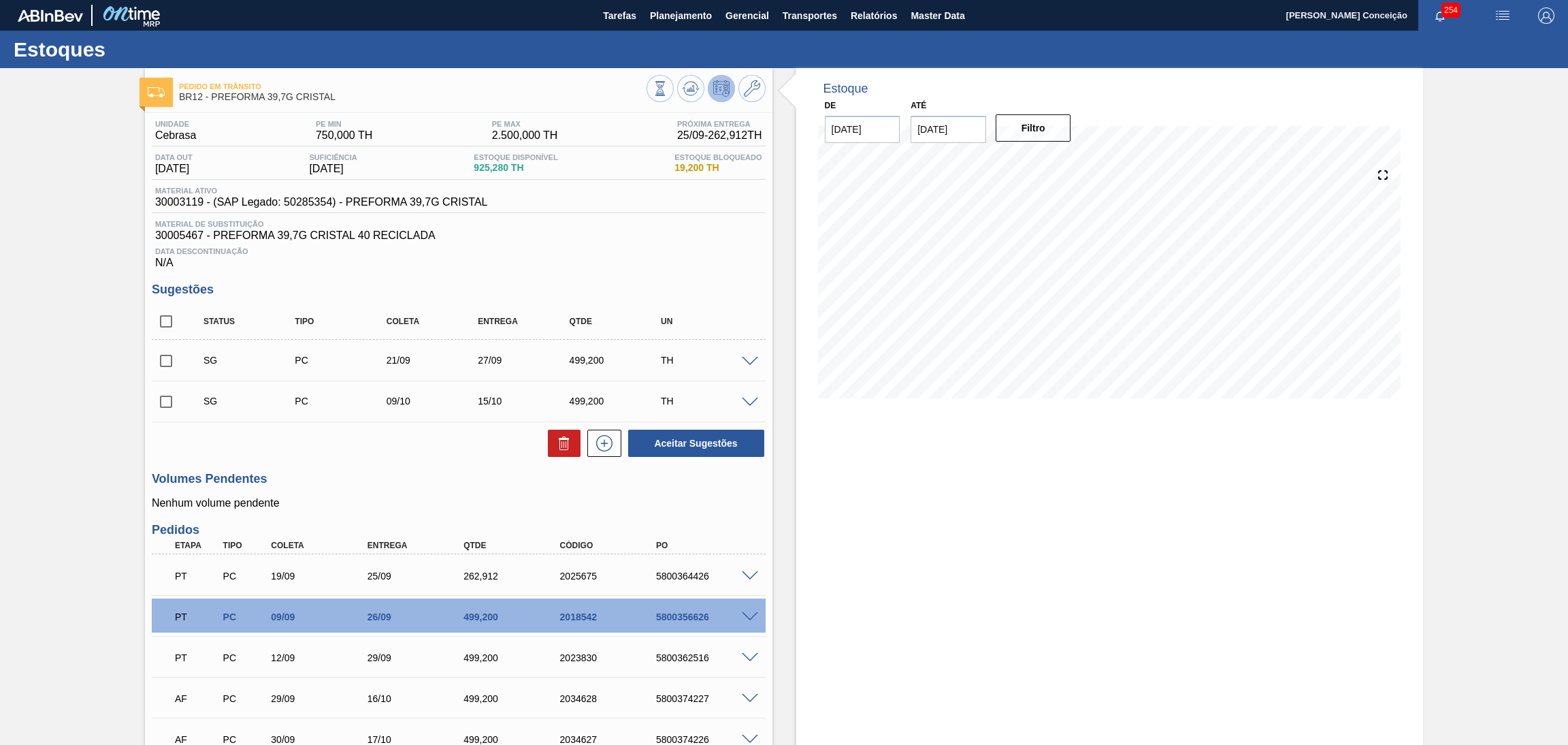
click at [398, 454] on div "Aceitar Sugestões" at bounding box center [458, 443] width 614 height 30
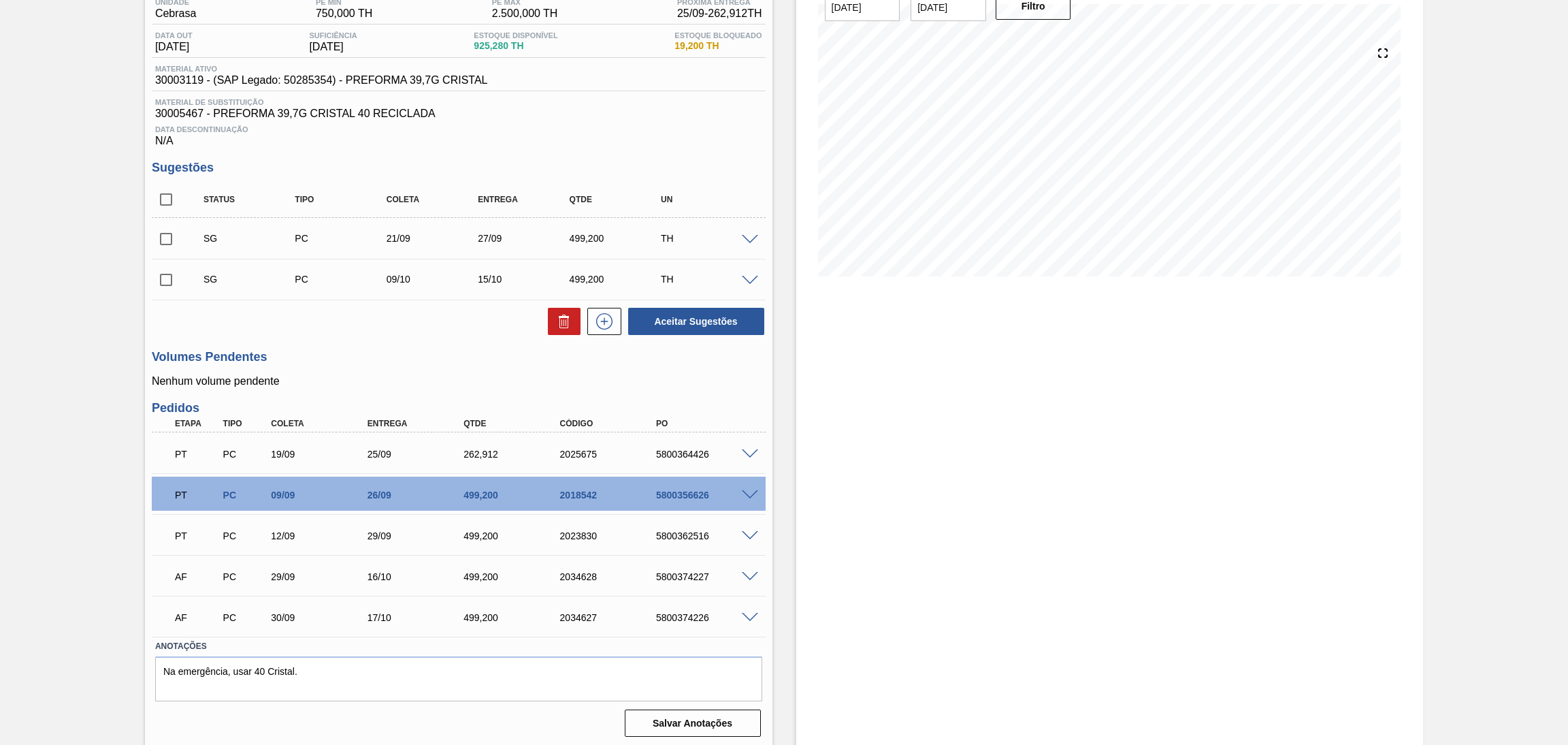
scroll to position [123, 0]
click at [691, 467] on div "PT PC 19/09 25/09 262,912 2025675 5800364426 Material 30003119 - PREFORMA 39,7G…" at bounding box center [458, 451] width 614 height 41
click at [691, 492] on div "5800356626" at bounding box center [707, 494] width 109 height 11
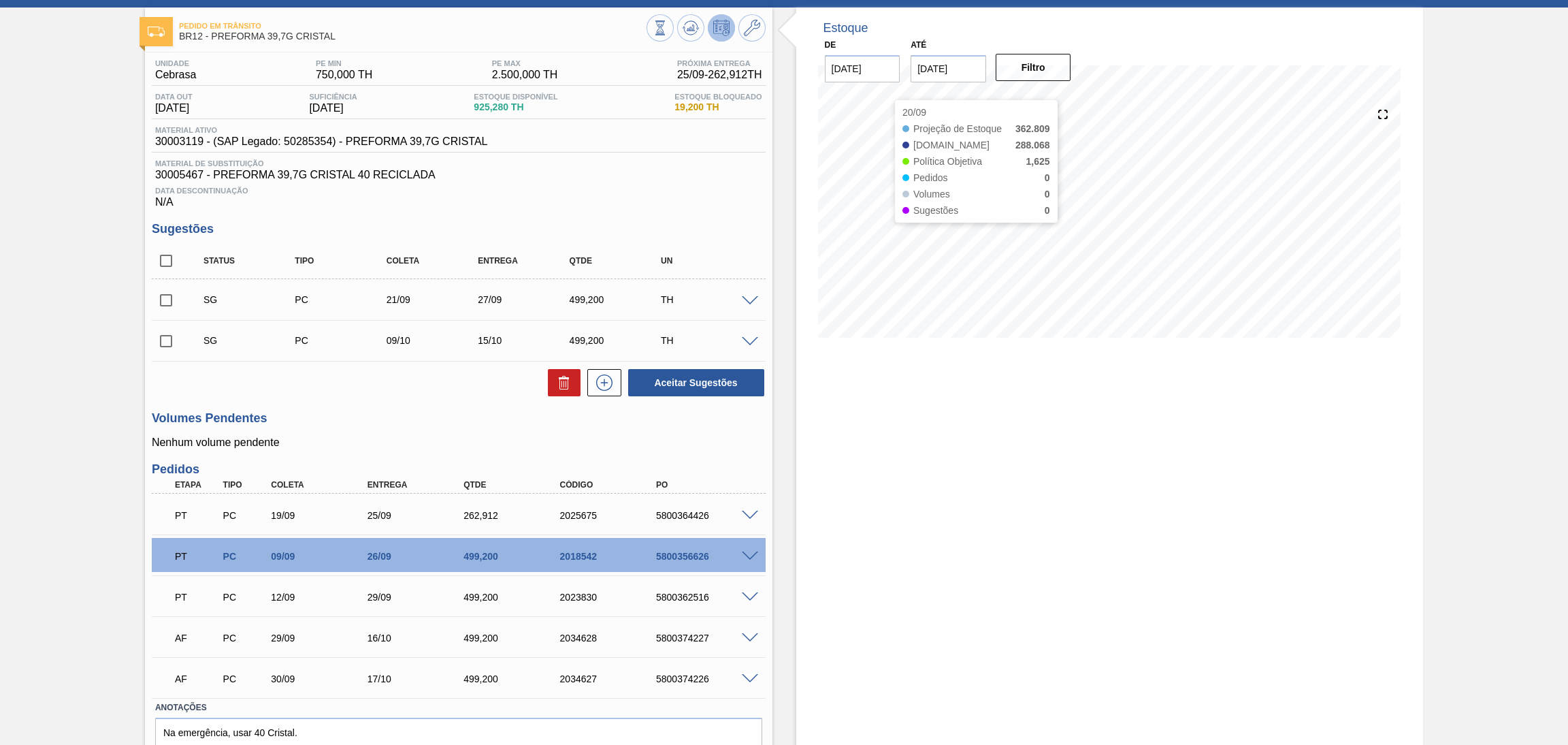
scroll to position [0, 0]
